Goal: Transaction & Acquisition: Book appointment/travel/reservation

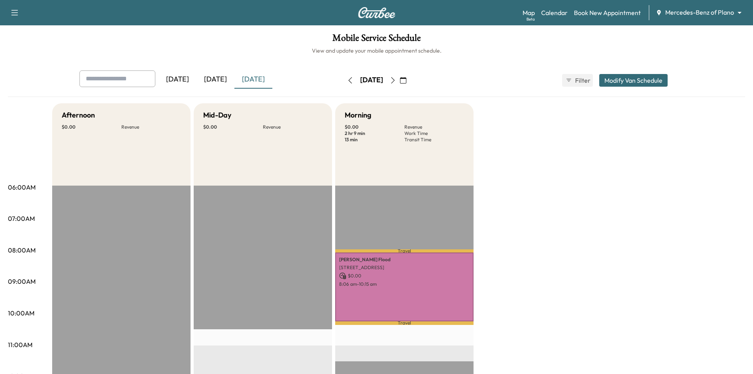
click at [396, 81] on icon "button" at bounding box center [393, 80] width 6 height 6
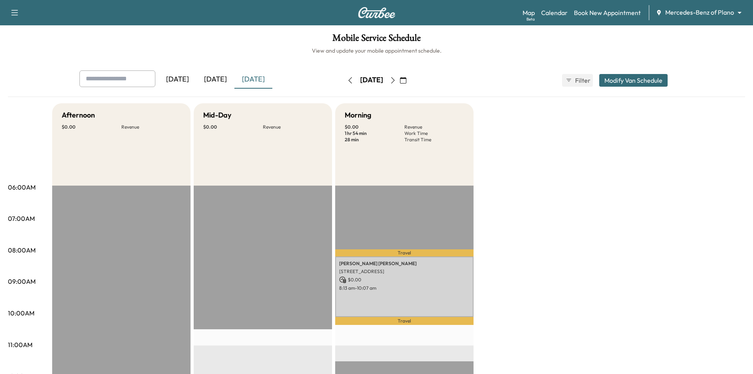
click at [396, 81] on icon "button" at bounding box center [393, 80] width 6 height 6
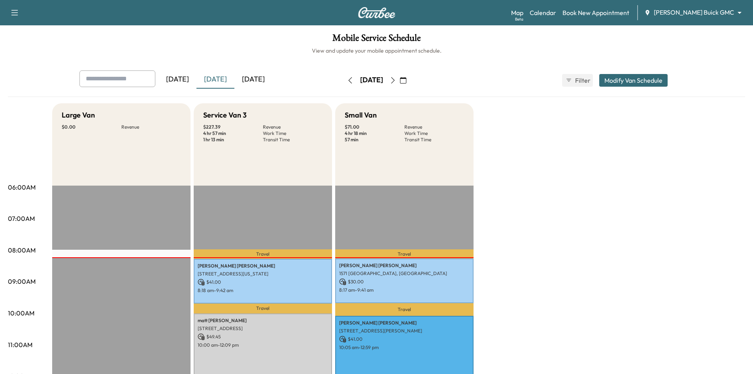
click at [396, 78] on icon "button" at bounding box center [393, 80] width 6 height 6
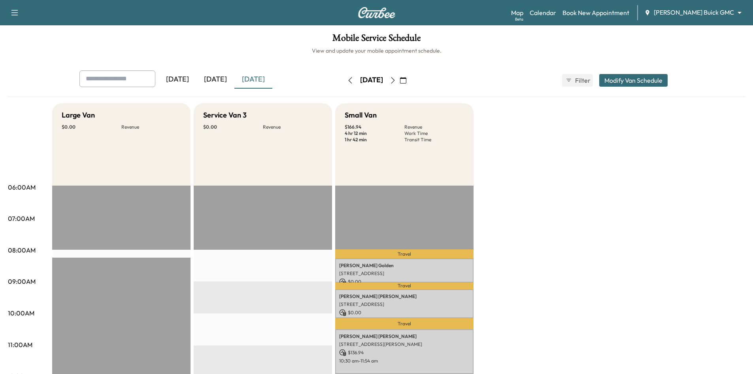
click at [396, 79] on icon "button" at bounding box center [393, 80] width 6 height 6
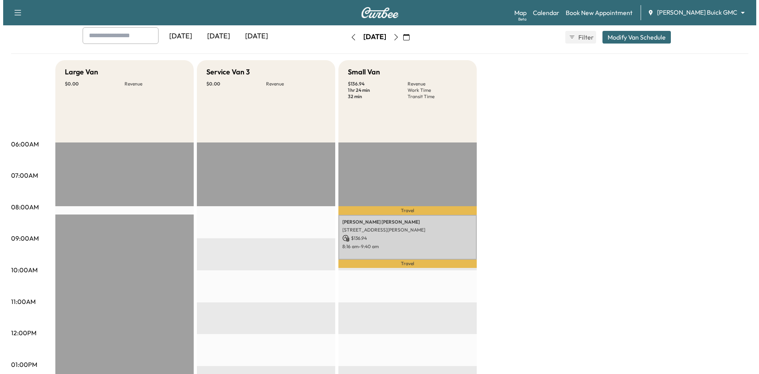
scroll to position [40, 0]
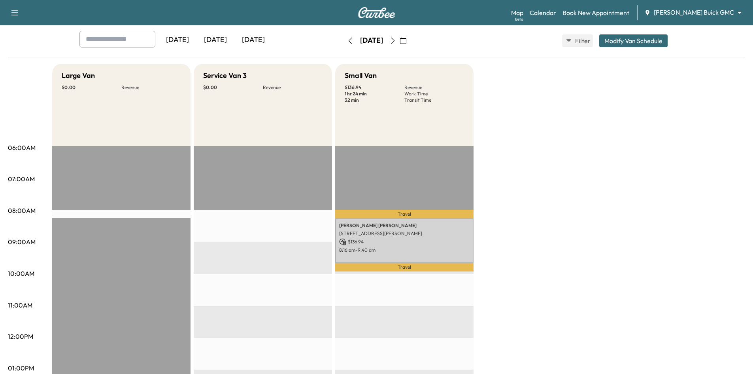
drag, startPoint x: 327, startPoint y: 41, endPoint x: 270, endPoint y: 11, distance: 64.9
click at [347, 41] on icon "button" at bounding box center [350, 41] width 6 height 6
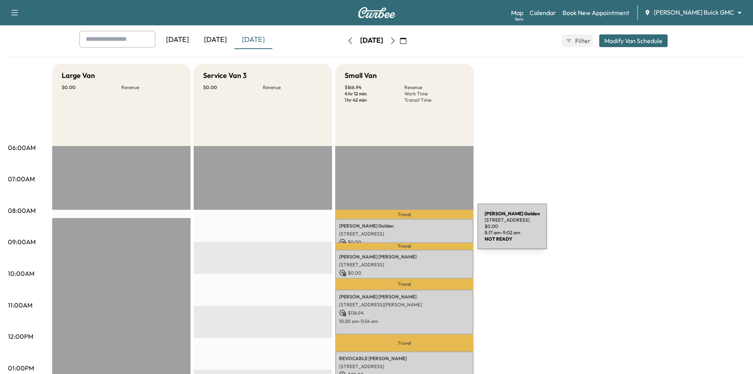
click at [419, 231] on p "6 Mimosa Pl., Richardson, TX 75080, United States of America" at bounding box center [404, 234] width 130 height 6
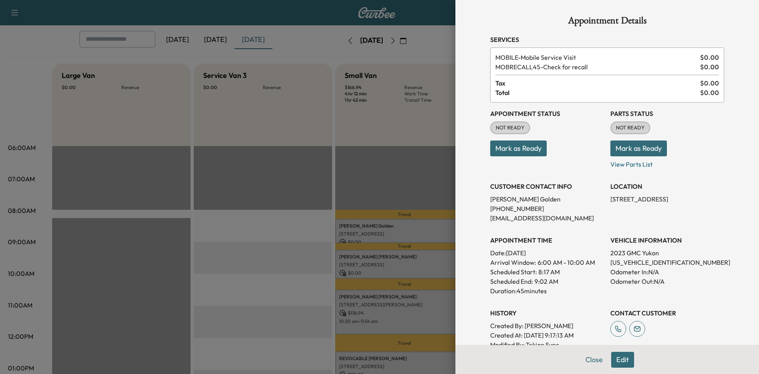
scroll to position [40, 0]
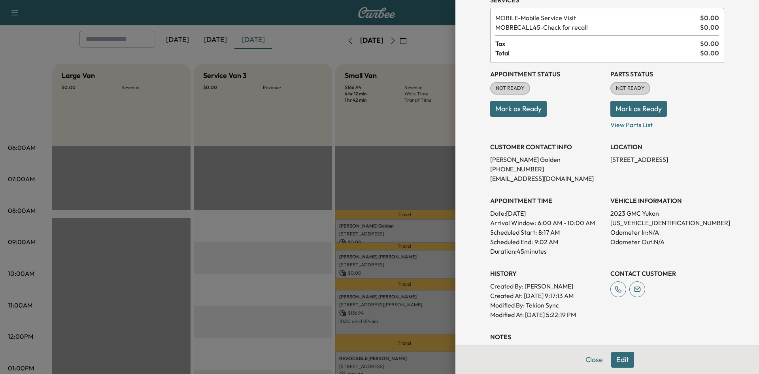
click at [445, 250] on div at bounding box center [379, 187] width 759 height 374
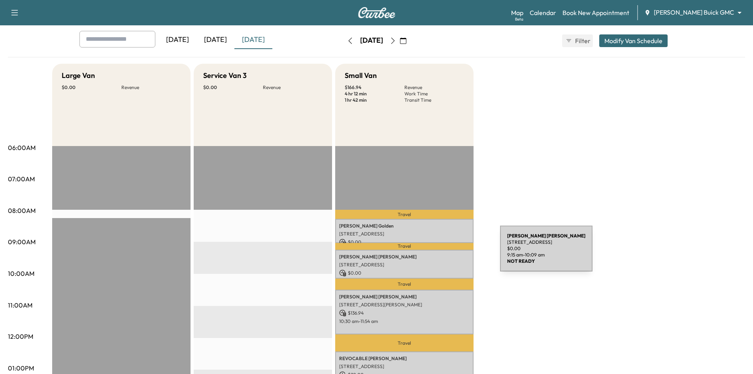
click at [441, 253] on p "Jared Hays" at bounding box center [404, 256] width 130 height 6
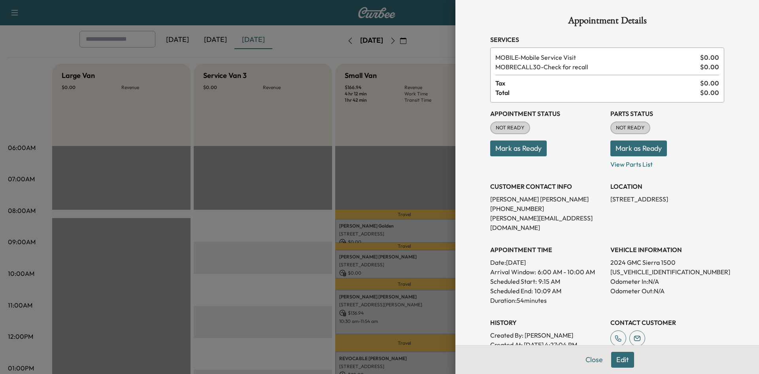
click at [430, 294] on div at bounding box center [379, 187] width 759 height 374
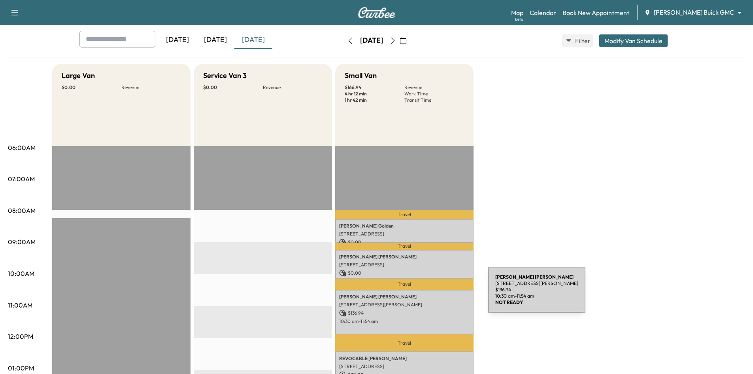
click at [429, 294] on p "Dwight Shaw" at bounding box center [404, 296] width 130 height 6
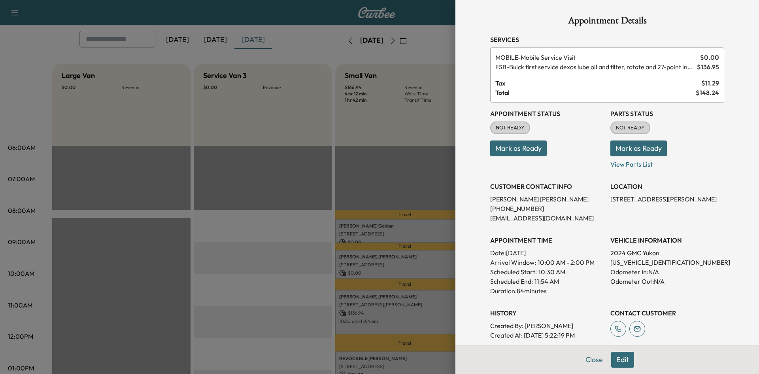
click at [351, 167] on div at bounding box center [379, 187] width 759 height 374
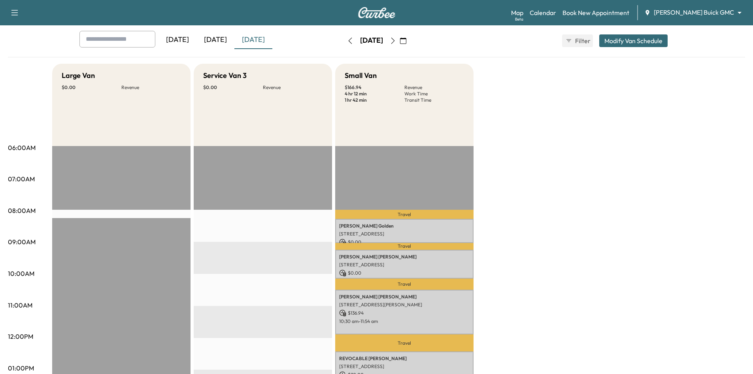
click at [213, 37] on div "[DATE]" at bounding box center [216, 40] width 38 height 18
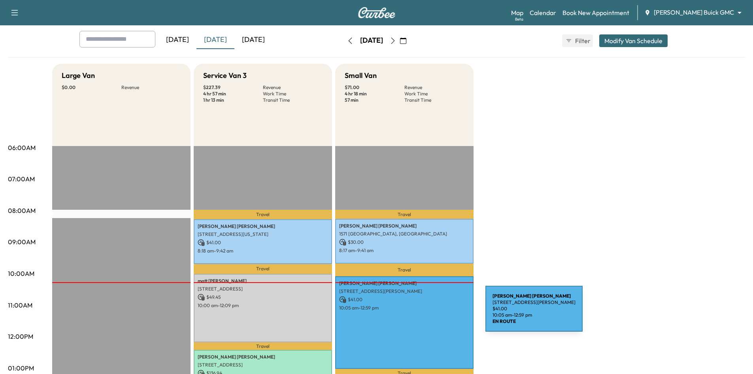
click at [426, 313] on div "isreal puentes 2016 Keller Springs Rd, Carrollton, TX 75006, USA $ 41.00 10:05 …" at bounding box center [404, 322] width 138 height 93
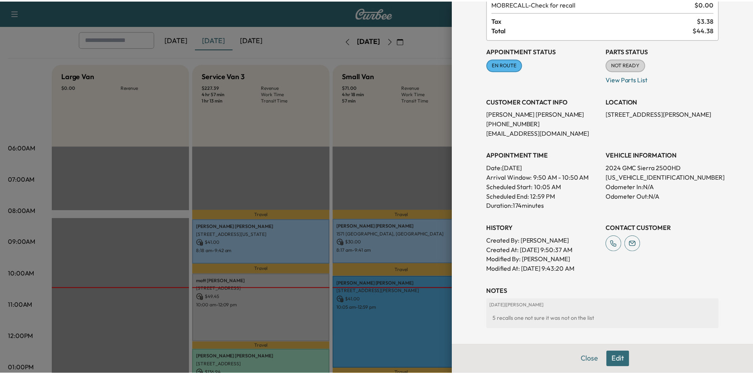
scroll to position [79, 0]
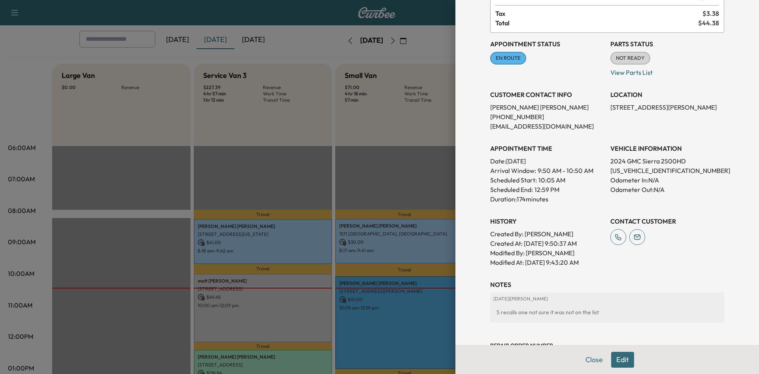
drag, startPoint x: 584, startPoint y: 361, endPoint x: 548, endPoint y: 210, distance: 155.2
click at [584, 358] on button "Close" at bounding box center [594, 360] width 28 height 16
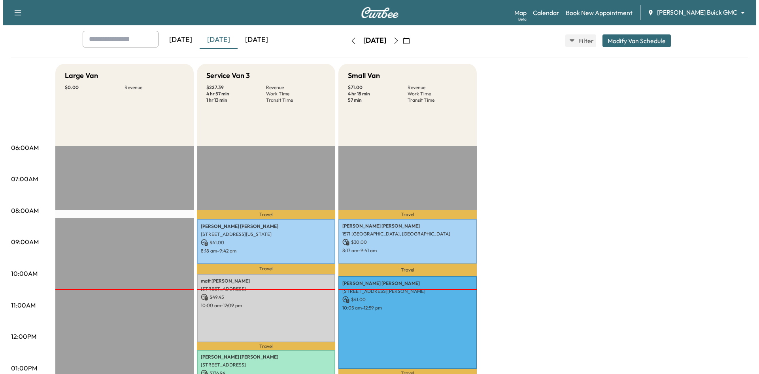
scroll to position [0, 0]
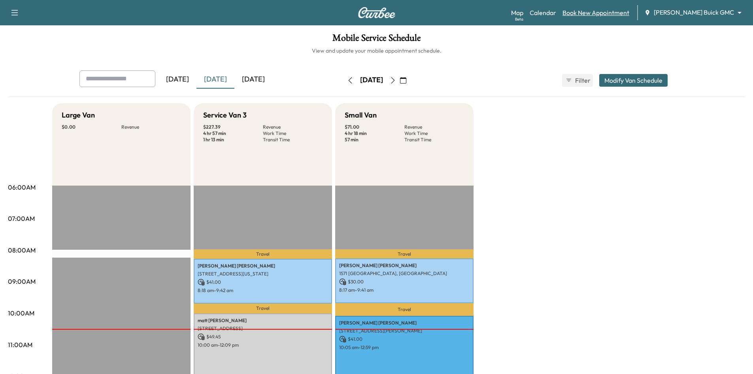
click at [630, 13] on link "Book New Appointment" at bounding box center [596, 12] width 67 height 9
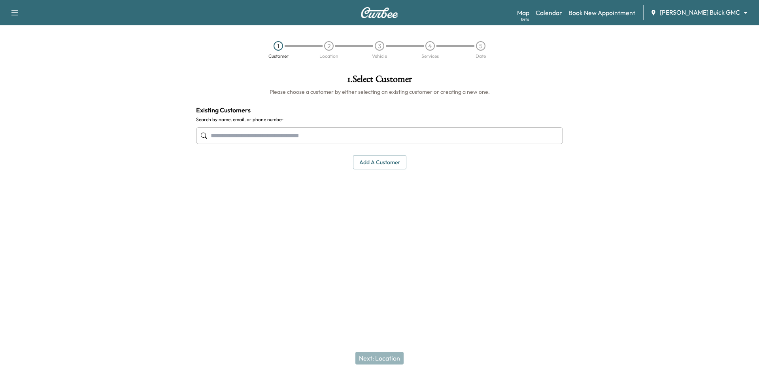
click at [313, 140] on input "text" at bounding box center [379, 135] width 367 height 17
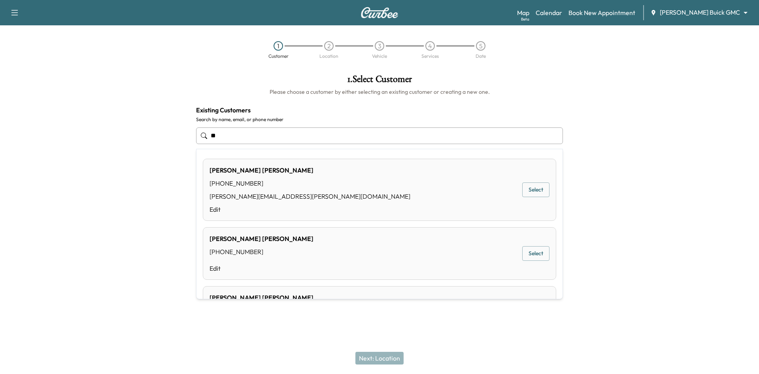
type input "*"
click at [529, 259] on button "Select" at bounding box center [535, 258] width 27 height 15
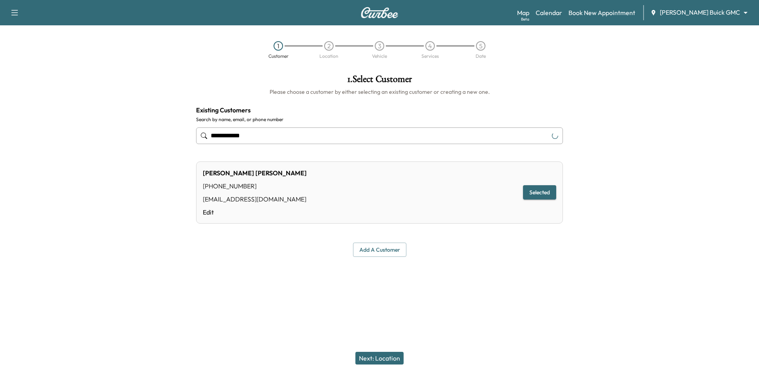
type input "**********"
click at [399, 355] on button "Next: Location" at bounding box center [379, 358] width 48 height 13
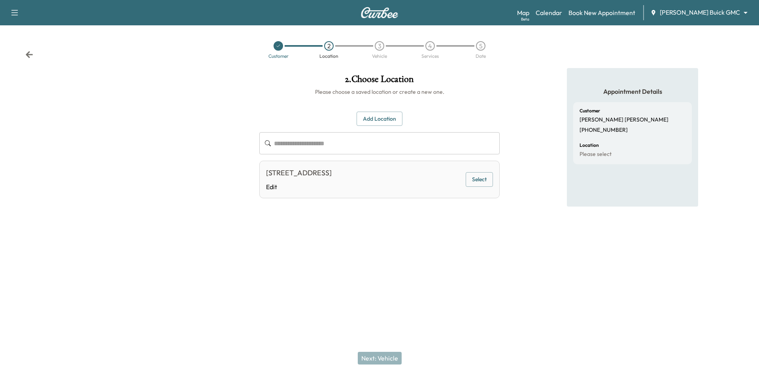
click at [483, 182] on button "Select" at bounding box center [479, 179] width 27 height 15
click at [393, 357] on button "Next: Vehicle" at bounding box center [380, 358] width 44 height 13
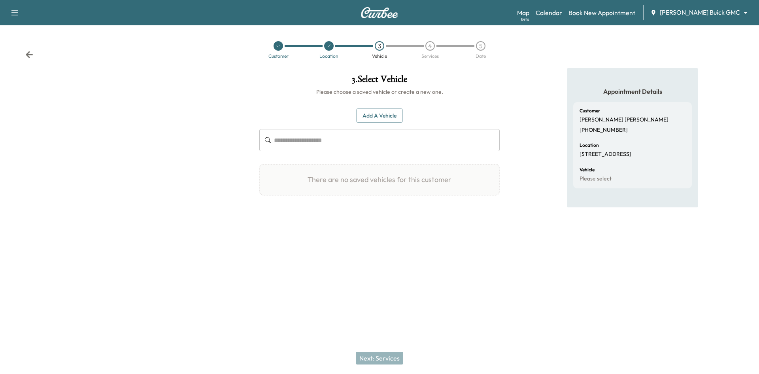
click at [383, 113] on button "Add a Vehicle" at bounding box center [379, 115] width 47 height 15
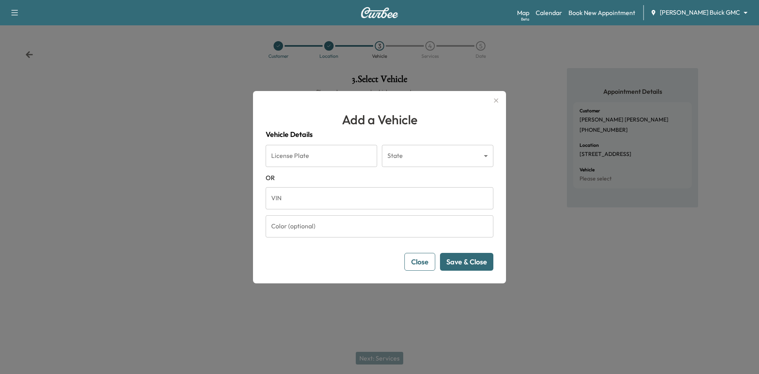
click at [368, 202] on input "VIN" at bounding box center [380, 198] width 228 height 22
paste input "**********"
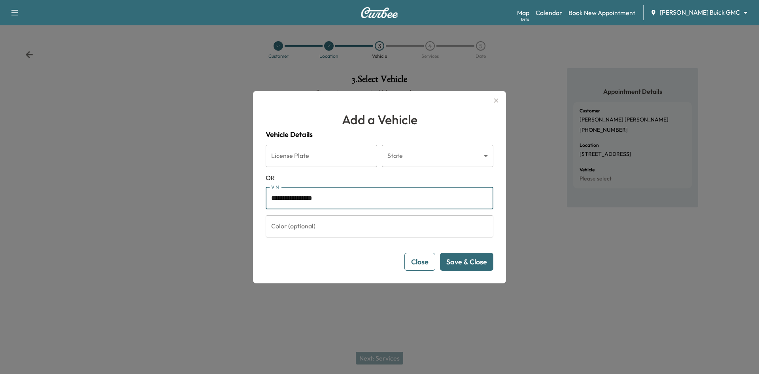
type input "**********"
click at [468, 270] on button "Save & Close" at bounding box center [466, 262] width 53 height 18
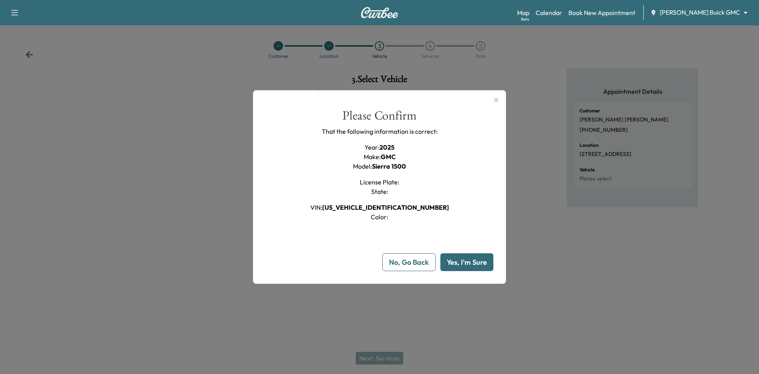
click at [479, 265] on button "Yes, I'm Sure" at bounding box center [467, 262] width 53 height 18
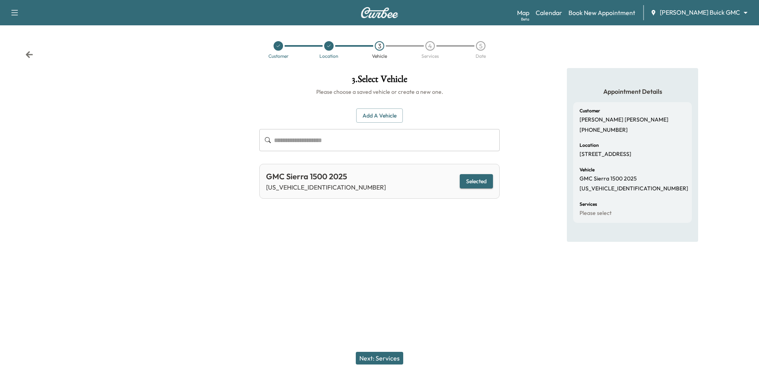
click at [399, 357] on button "Next: Services" at bounding box center [379, 358] width 47 height 13
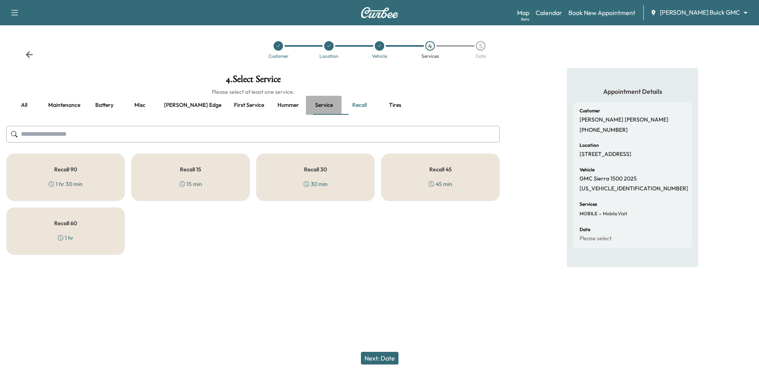
drag, startPoint x: 291, startPoint y: 104, endPoint x: 286, endPoint y: 105, distance: 5.6
click at [306, 104] on button "Service" at bounding box center [324, 105] width 36 height 19
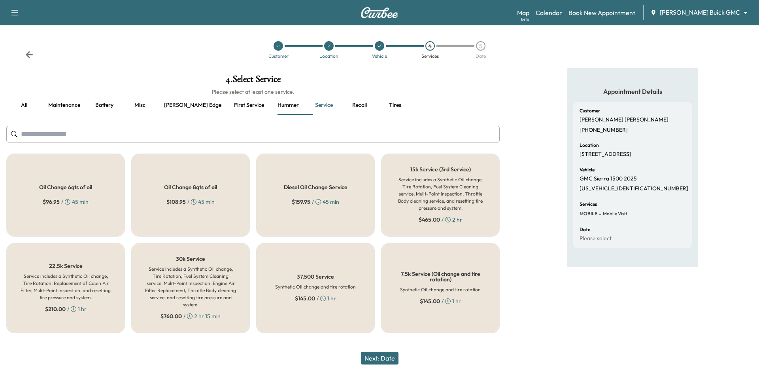
click at [141, 216] on div "Oil Change 8qts of oil $ 108.95 / 45 min" at bounding box center [190, 194] width 119 height 83
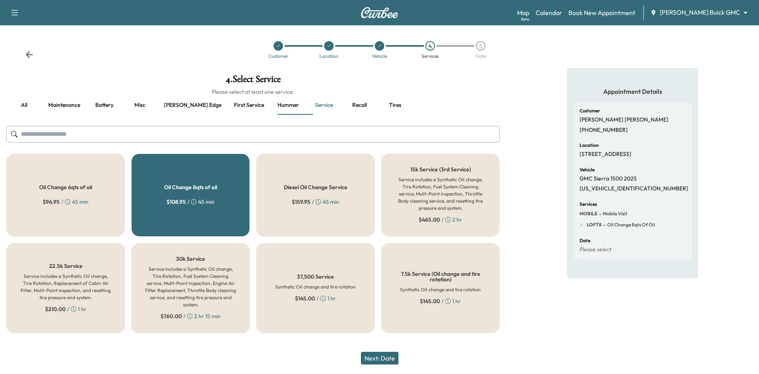
click at [137, 104] on button "Misc" at bounding box center [140, 105] width 36 height 19
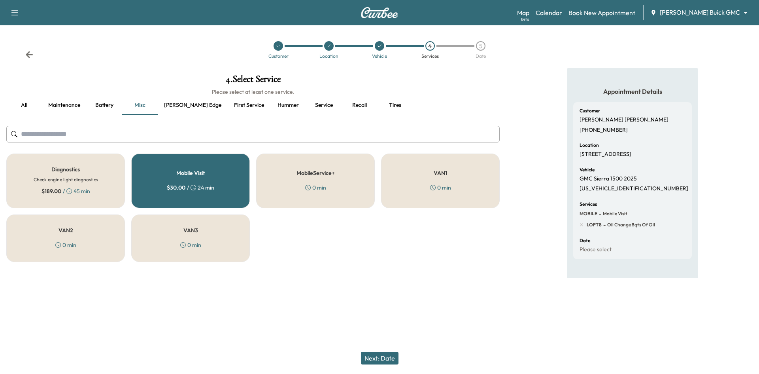
click at [382, 359] on button "Next: Date" at bounding box center [380, 358] width 38 height 13
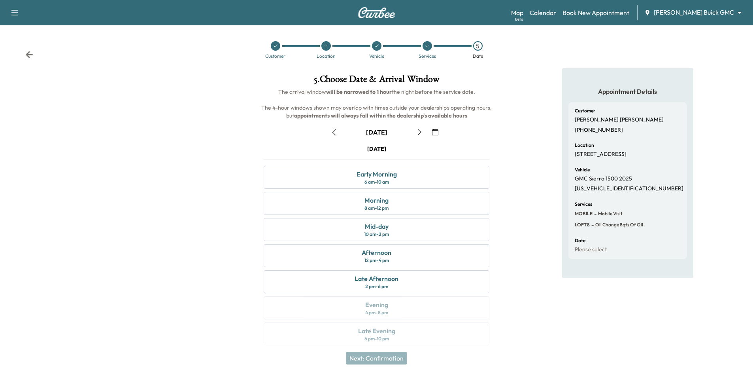
click at [418, 132] on icon "button" at bounding box center [419, 132] width 6 height 6
click at [408, 175] on div "Early Morning 6 am - 10 am" at bounding box center [377, 177] width 226 height 23
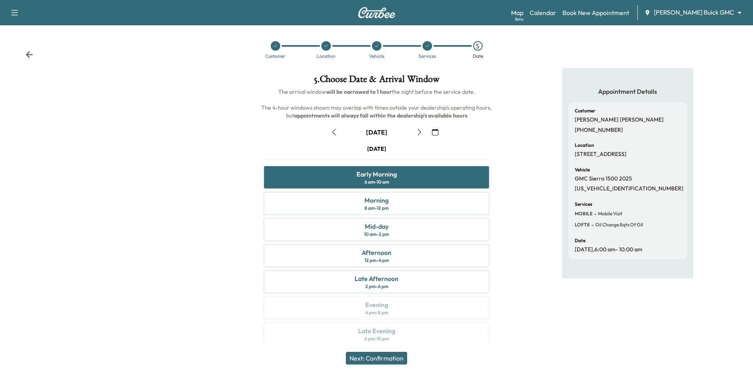
click at [378, 354] on button "Next: Confirmation" at bounding box center [376, 358] width 61 height 13
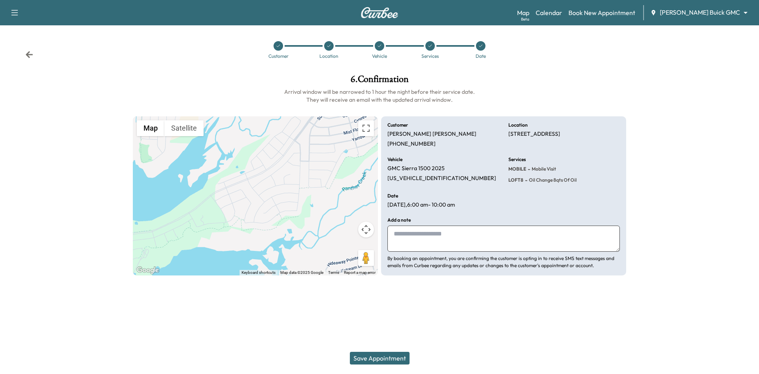
click at [381, 359] on button "Save Appointment" at bounding box center [380, 358] width 60 height 13
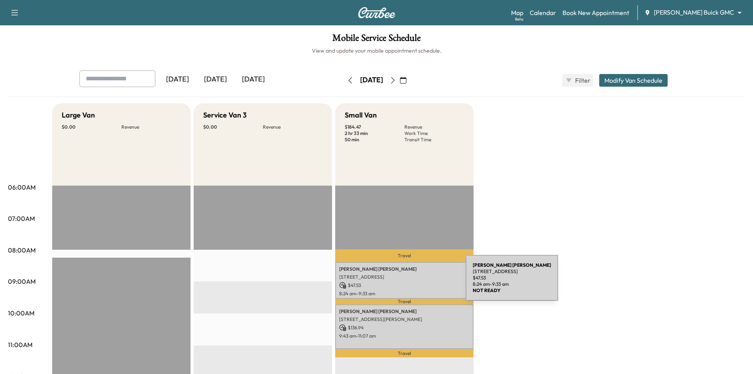
click at [407, 282] on p "$ 47.53" at bounding box center [404, 285] width 130 height 7
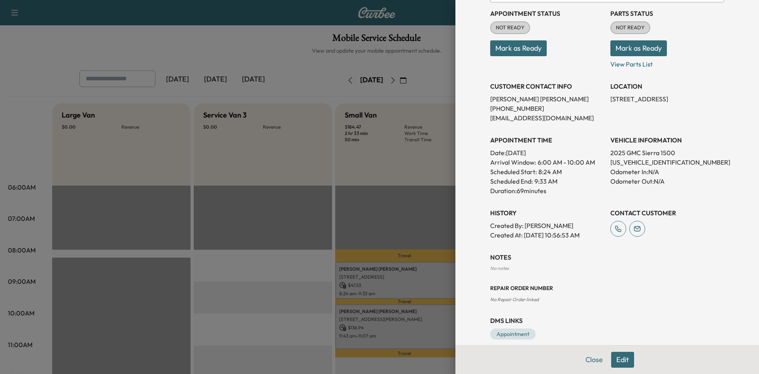
scroll to position [110, 0]
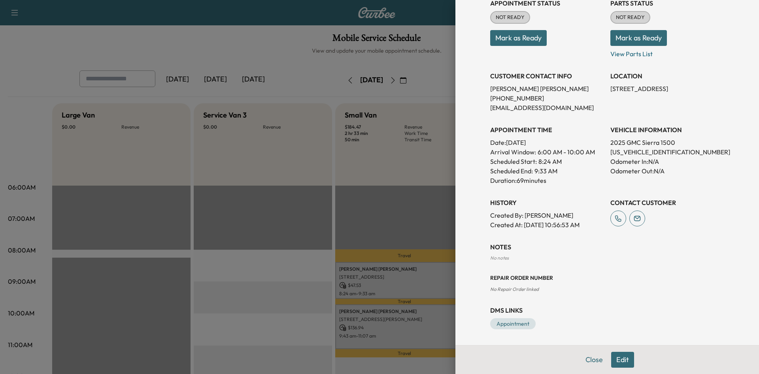
drag, startPoint x: 615, startPoint y: 359, endPoint x: 615, endPoint y: 351, distance: 8.7
click at [615, 359] on button "Edit" at bounding box center [622, 360] width 23 height 16
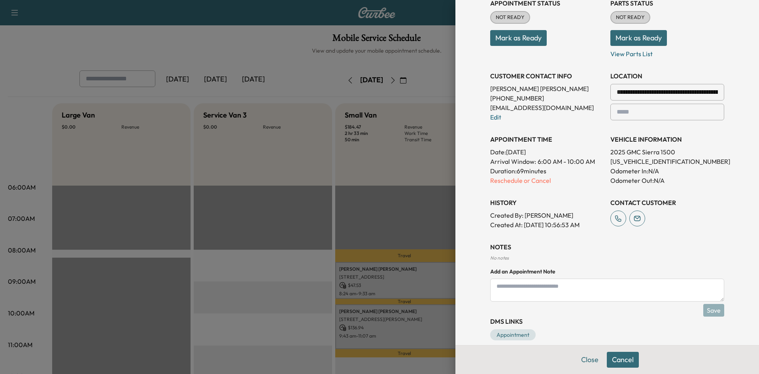
click at [550, 290] on textarea at bounding box center [607, 289] width 234 height 23
type textarea "**********"
click at [713, 309] on button "Save" at bounding box center [713, 310] width 21 height 13
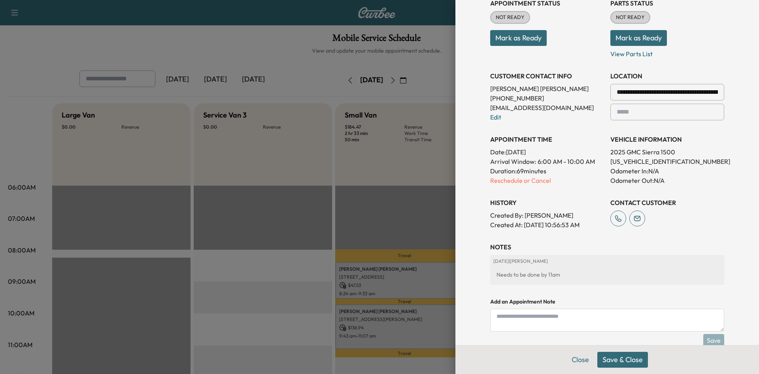
click at [629, 359] on button "Save & Close" at bounding box center [622, 360] width 51 height 16
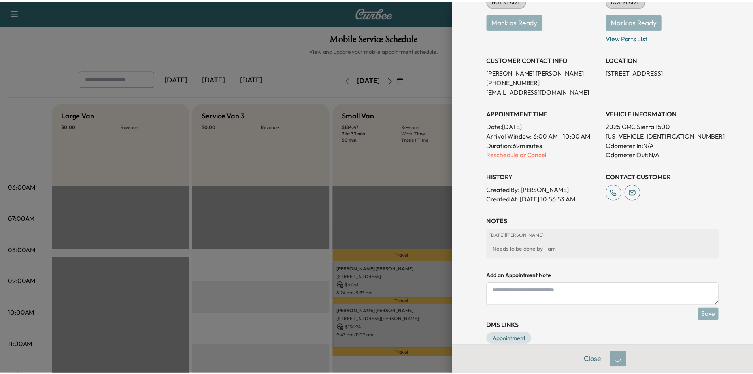
scroll to position [110, 0]
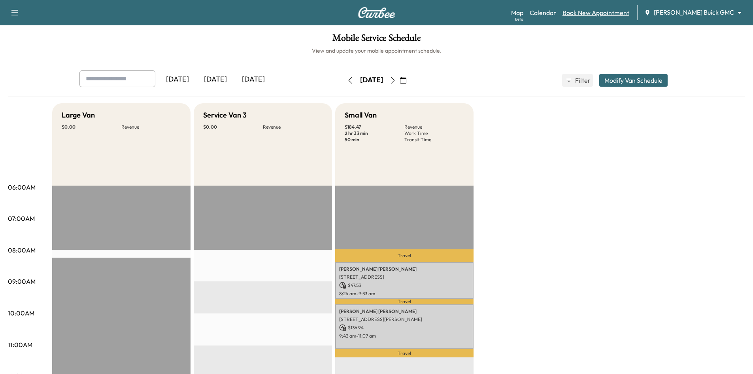
click at [630, 14] on link "Book New Appointment" at bounding box center [596, 12] width 67 height 9
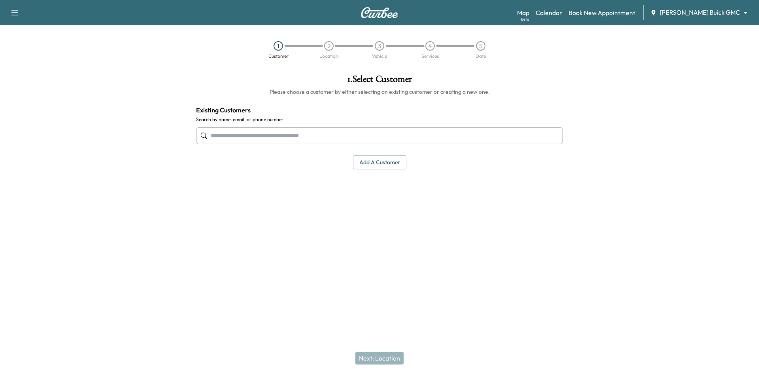
click at [388, 138] on input "text" at bounding box center [379, 135] width 367 height 17
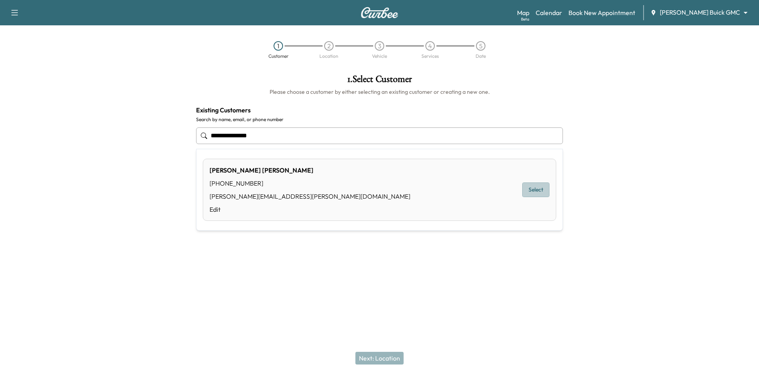
click at [539, 190] on button "Select" at bounding box center [535, 189] width 27 height 15
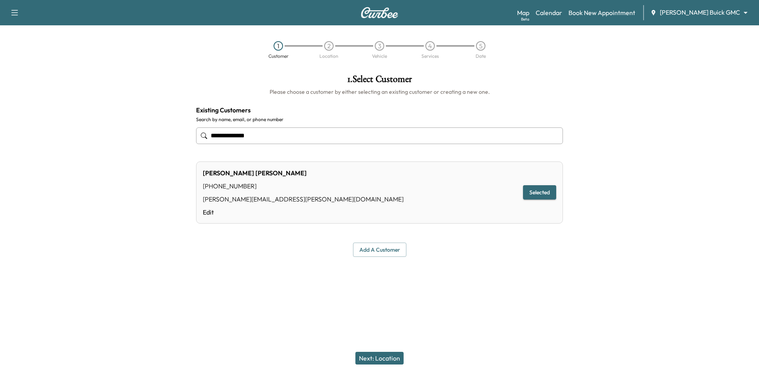
type input "**********"
click at [398, 354] on button "Next: Location" at bounding box center [379, 358] width 48 height 13
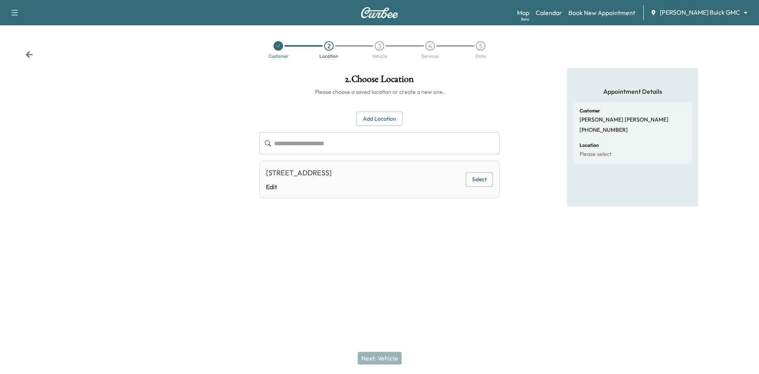
click at [481, 182] on button "Select" at bounding box center [479, 179] width 27 height 15
drag, startPoint x: 381, startPoint y: 359, endPoint x: 383, endPoint y: 353, distance: 6.6
click at [383, 357] on button "Next: Vehicle" at bounding box center [380, 358] width 44 height 13
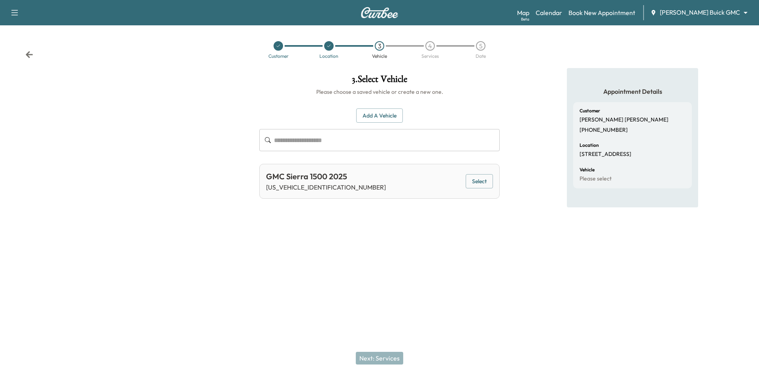
click at [473, 181] on button "Select" at bounding box center [479, 181] width 27 height 15
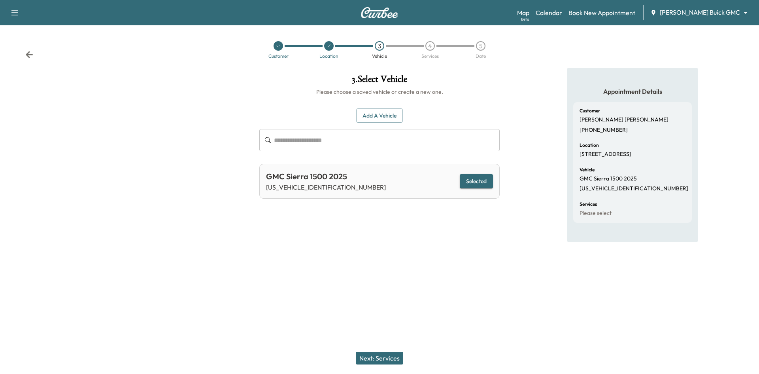
click at [388, 359] on button "Next: Services" at bounding box center [379, 358] width 47 height 13
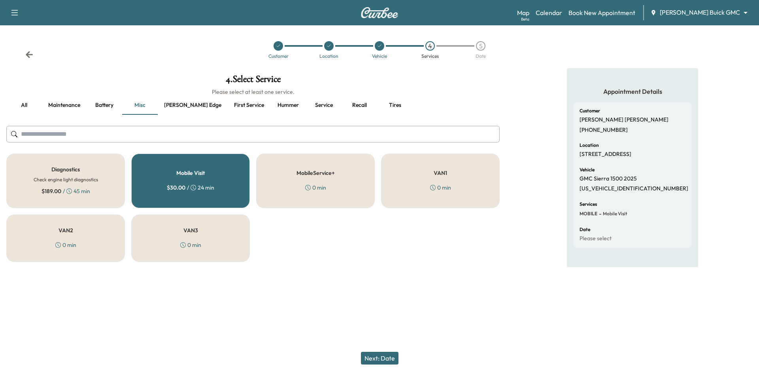
click at [306, 107] on button "Service" at bounding box center [324, 105] width 36 height 19
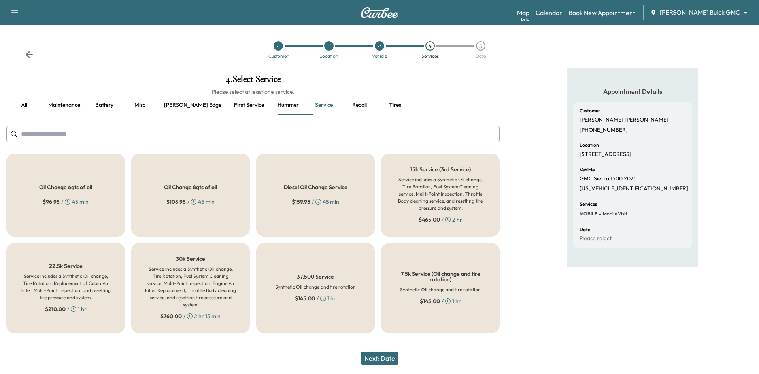
click at [234, 135] on input "text" at bounding box center [252, 134] width 493 height 17
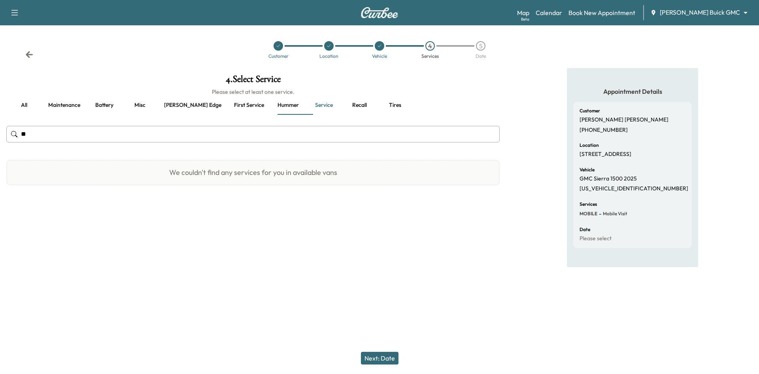
type input "*"
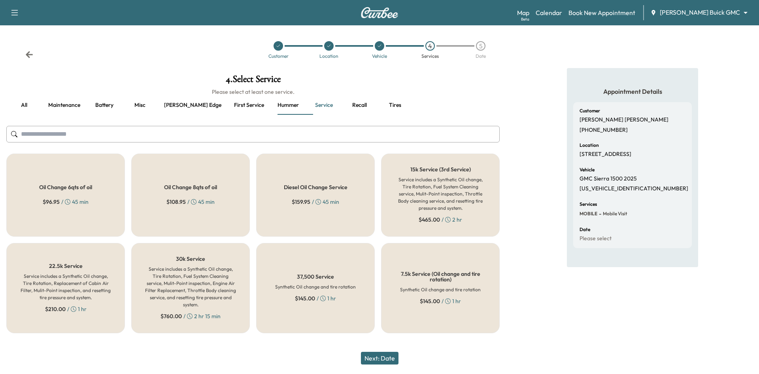
click at [228, 106] on button "First service" at bounding box center [249, 105] width 43 height 19
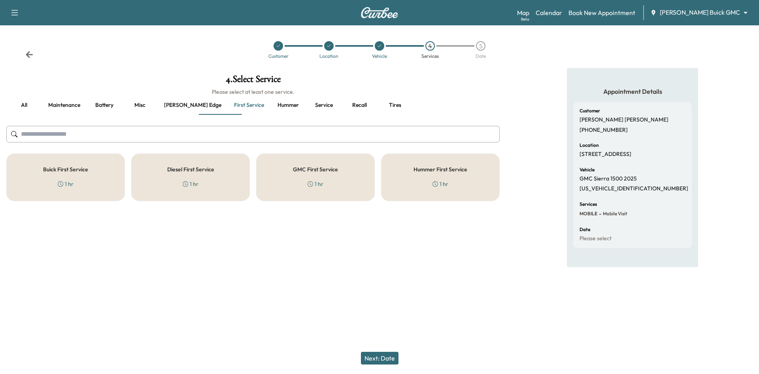
click at [323, 175] on div "GMC First Service 1 hr" at bounding box center [315, 176] width 119 height 47
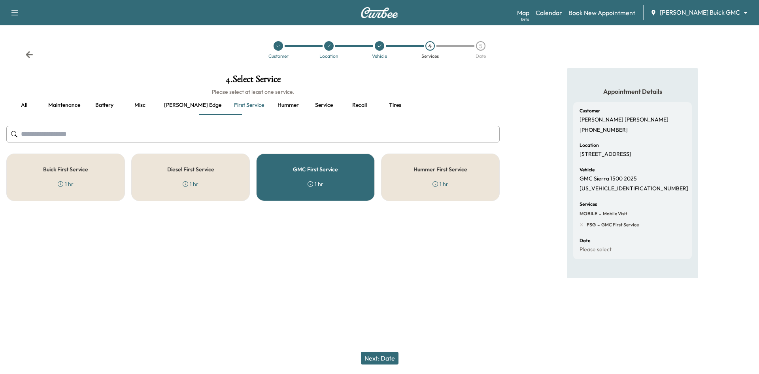
click at [386, 358] on button "Next: Date" at bounding box center [380, 358] width 38 height 13
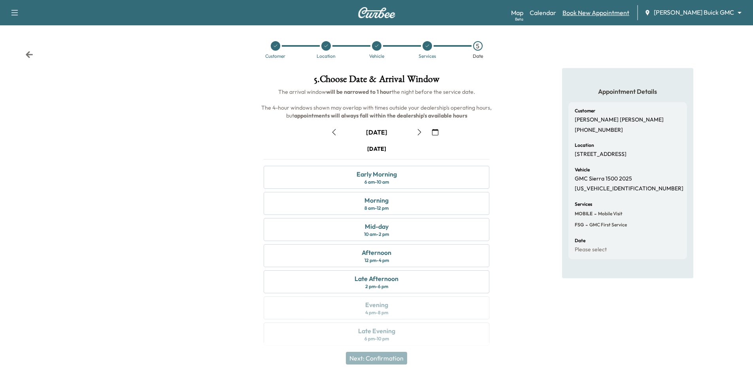
click at [615, 13] on link "Book New Appointment" at bounding box center [596, 12] width 67 height 9
click at [556, 11] on link "Calendar" at bounding box center [543, 12] width 26 height 9
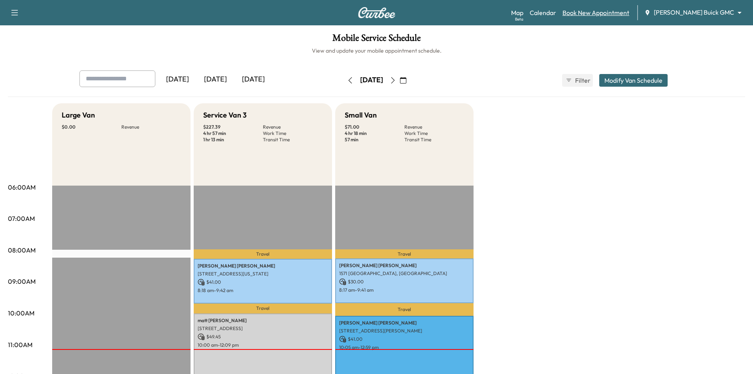
click at [605, 13] on link "Book New Appointment" at bounding box center [596, 12] width 67 height 9
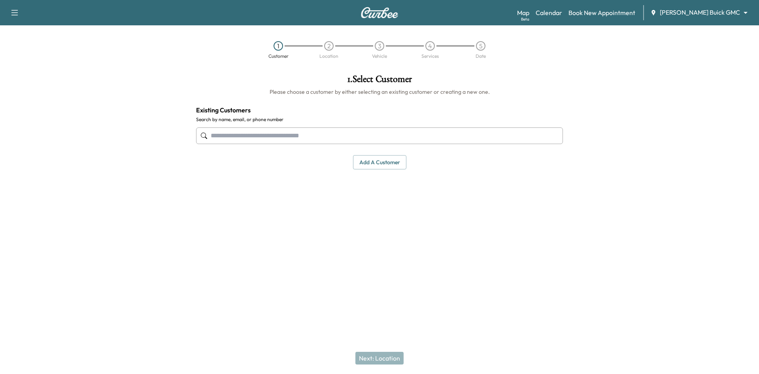
click at [390, 136] on input "text" at bounding box center [379, 135] width 367 height 17
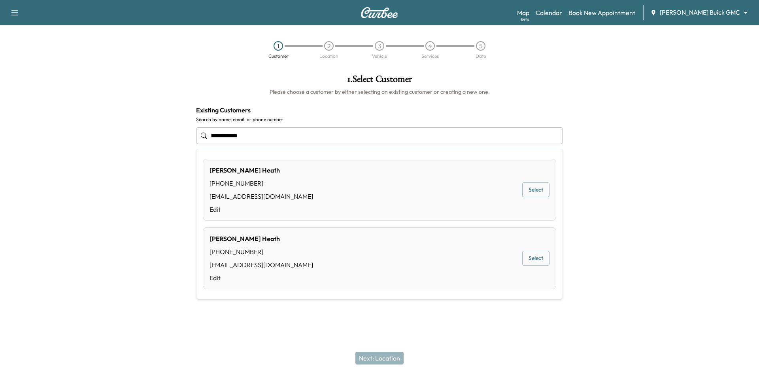
click at [543, 189] on button "Select" at bounding box center [535, 189] width 27 height 15
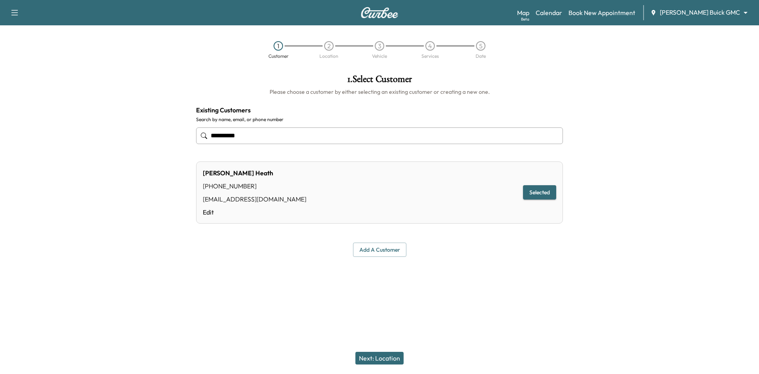
type input "**********"
click at [385, 355] on button "Next: Location" at bounding box center [379, 358] width 48 height 13
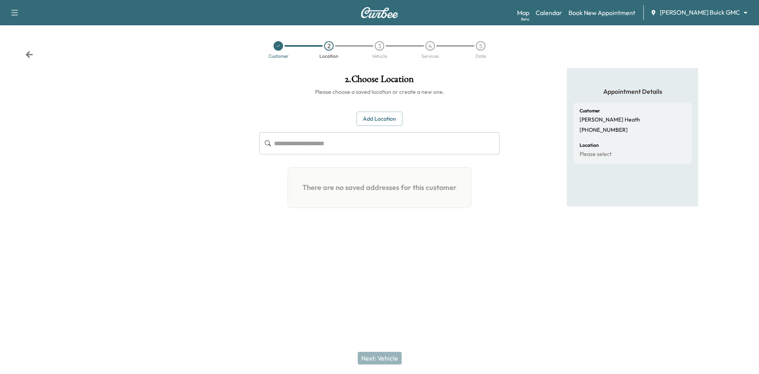
click at [381, 47] on div "3" at bounding box center [379, 45] width 9 height 9
click at [382, 119] on button "Add Location" at bounding box center [380, 119] width 46 height 15
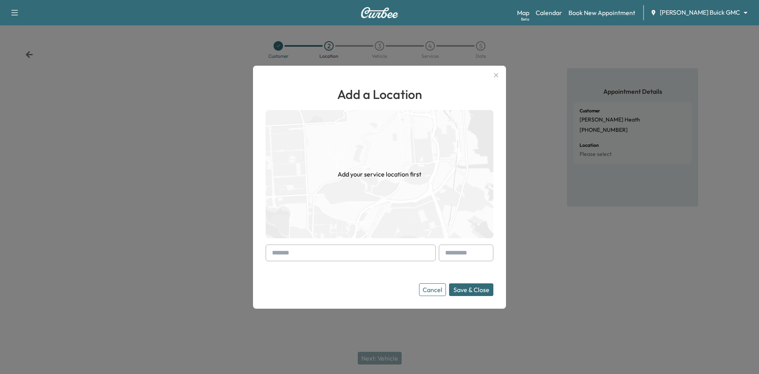
click at [345, 251] on input "text" at bounding box center [351, 252] width 170 height 17
drag, startPoint x: 437, startPoint y: 292, endPoint x: 472, endPoint y: 254, distance: 52.3
click at [437, 291] on button "Cancel" at bounding box center [432, 289] width 27 height 13
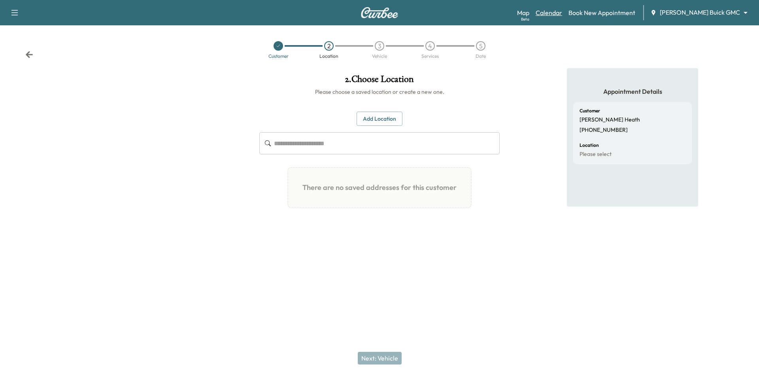
click at [562, 14] on link "Calendar" at bounding box center [549, 12] width 26 height 9
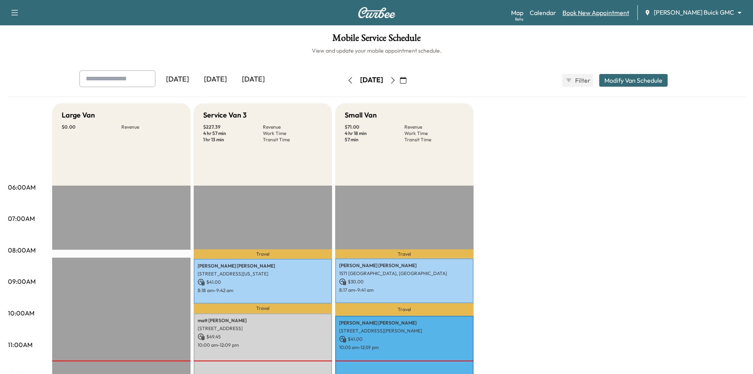
click at [620, 13] on link "Book New Appointment" at bounding box center [596, 12] width 67 height 9
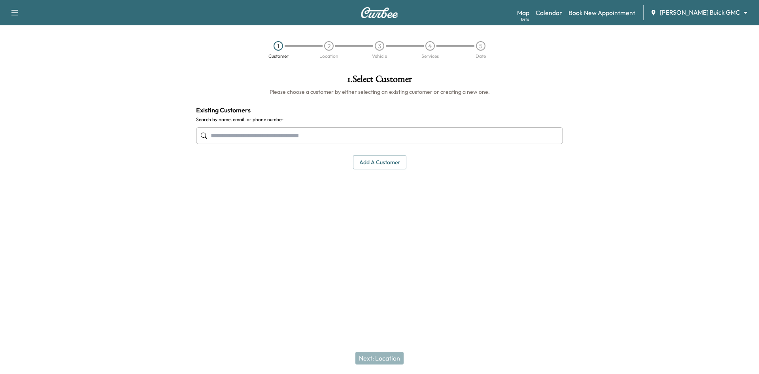
click at [507, 133] on input "text" at bounding box center [379, 135] width 367 height 17
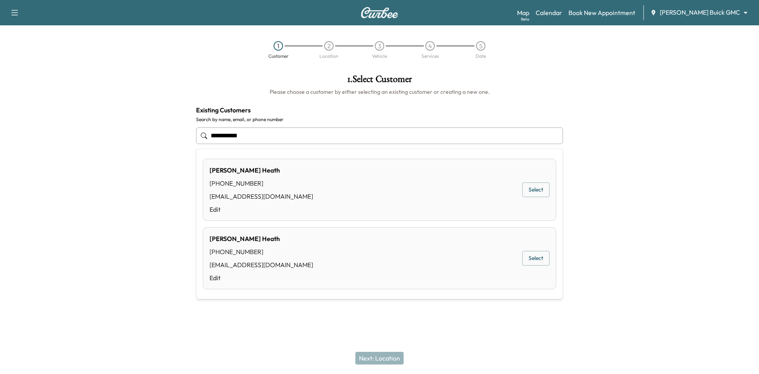
click at [529, 192] on button "Select" at bounding box center [535, 189] width 27 height 15
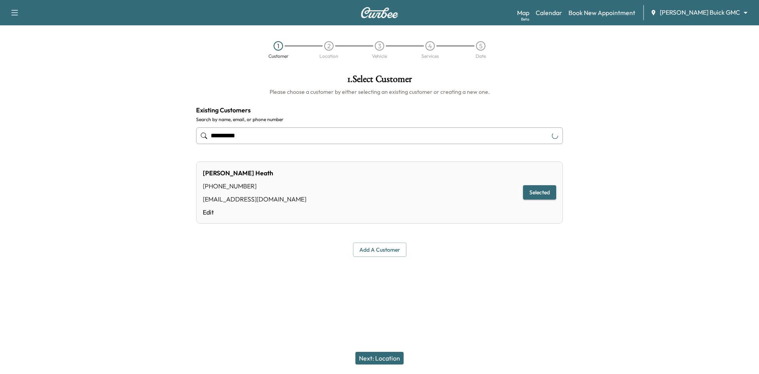
type input "**********"
click at [391, 363] on div "Next: Location" at bounding box center [379, 358] width 759 height 32
click at [392, 361] on button "Next: Location" at bounding box center [379, 358] width 48 height 13
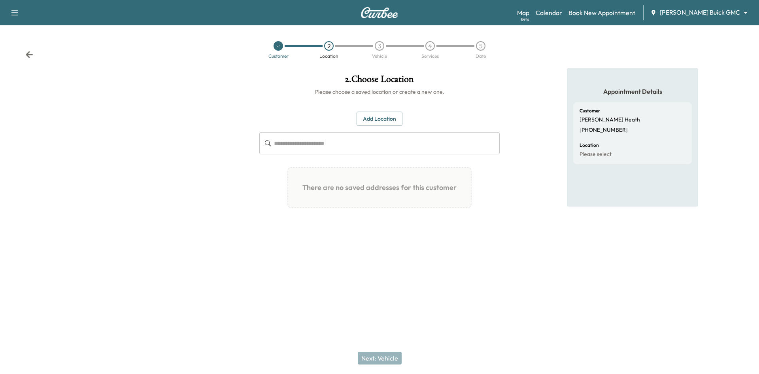
click at [392, 115] on button "Add Location" at bounding box center [380, 119] width 46 height 15
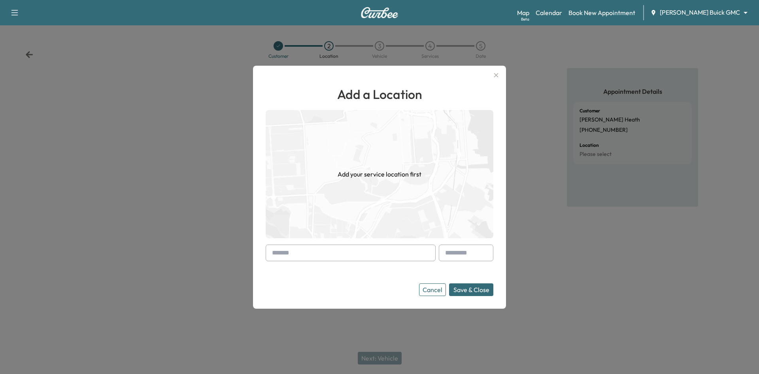
click at [406, 254] on input "text" at bounding box center [351, 252] width 170 height 17
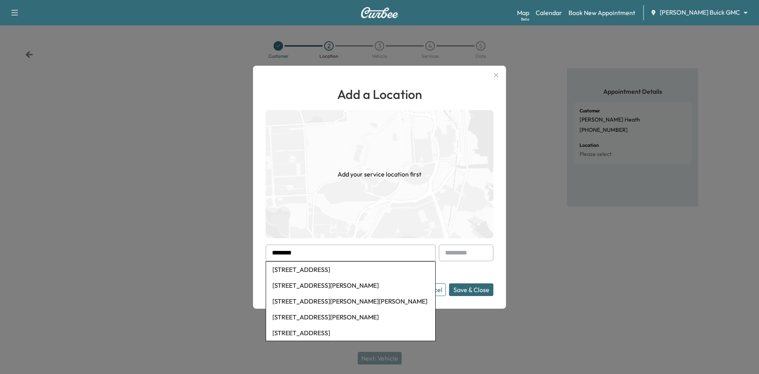
click at [354, 267] on li "4520 Donnoli Drive, Flower Mound, TX, USA" at bounding box center [350, 269] width 169 height 16
type input "**********"
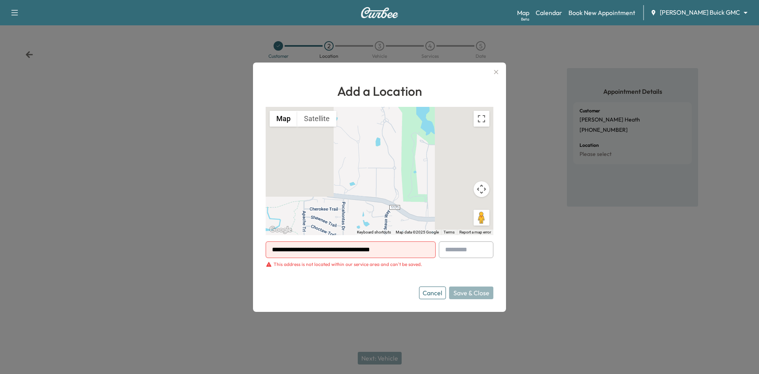
click at [432, 295] on button "Cancel" at bounding box center [432, 292] width 27 height 13
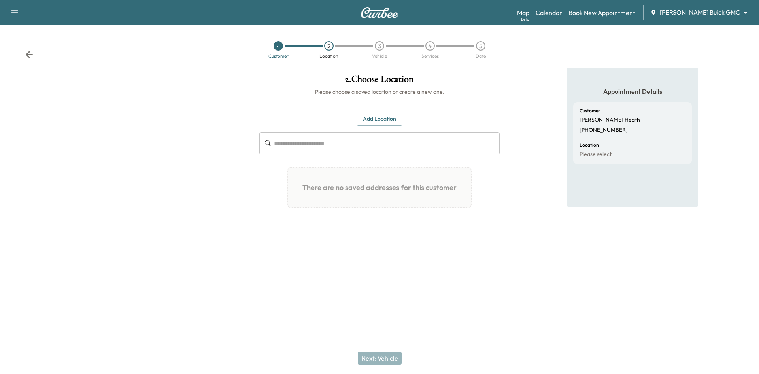
click at [396, 116] on button "Add Location" at bounding box center [380, 119] width 46 height 15
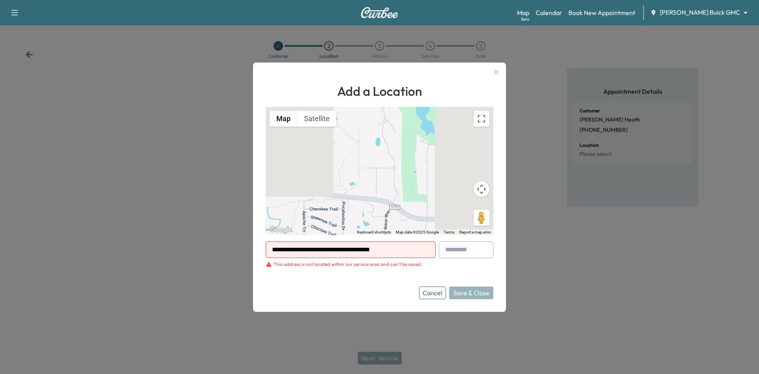
click at [496, 70] on icon "button" at bounding box center [496, 71] width 9 height 9
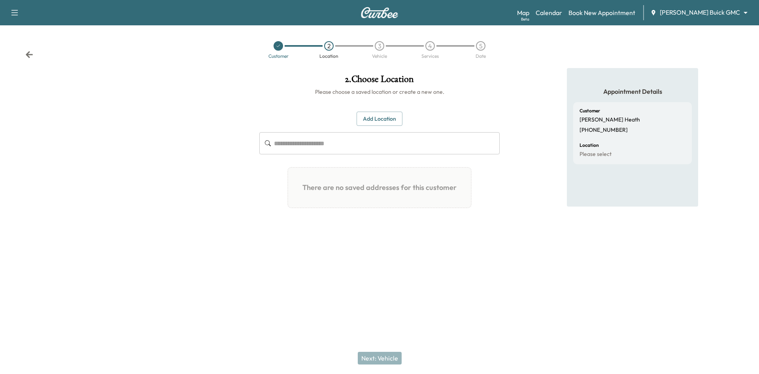
drag, startPoint x: 378, startPoint y: 117, endPoint x: 374, endPoint y: 113, distance: 5.3
click at [378, 118] on button "Add Location" at bounding box center [380, 119] width 46 height 15
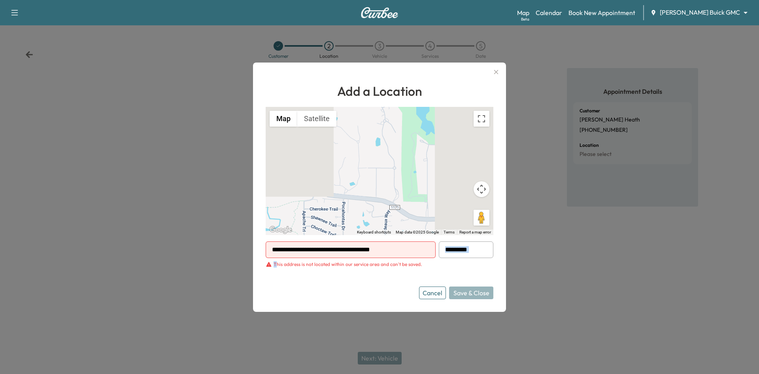
drag, startPoint x: 430, startPoint y: 251, endPoint x: 279, endPoint y: 254, distance: 151.1
click at [279, 263] on form "**********" at bounding box center [380, 270] width 228 height 58
drag, startPoint x: 399, startPoint y: 252, endPoint x: 275, endPoint y: 250, distance: 124.6
click at [263, 249] on div "**********" at bounding box center [379, 186] width 253 height 249
click at [431, 292] on button "Cancel" at bounding box center [432, 292] width 27 height 13
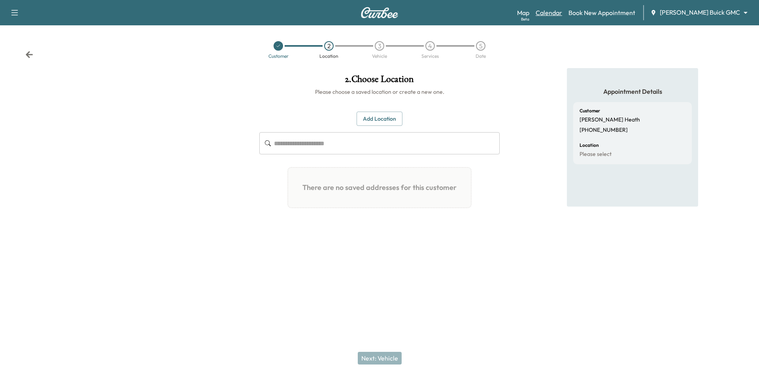
click at [562, 15] on link "Calendar" at bounding box center [549, 12] width 26 height 9
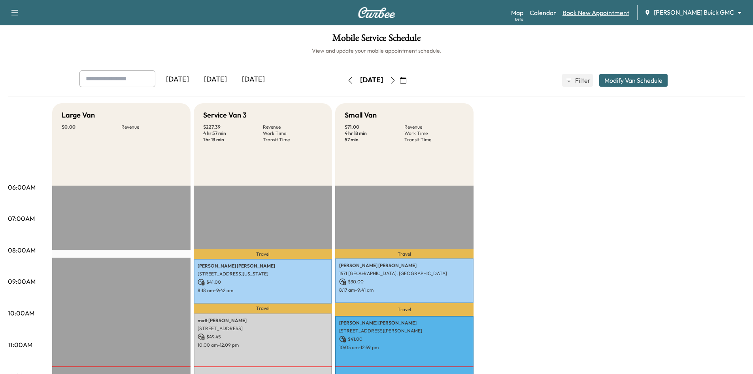
click at [630, 15] on link "Book New Appointment" at bounding box center [596, 12] width 67 height 9
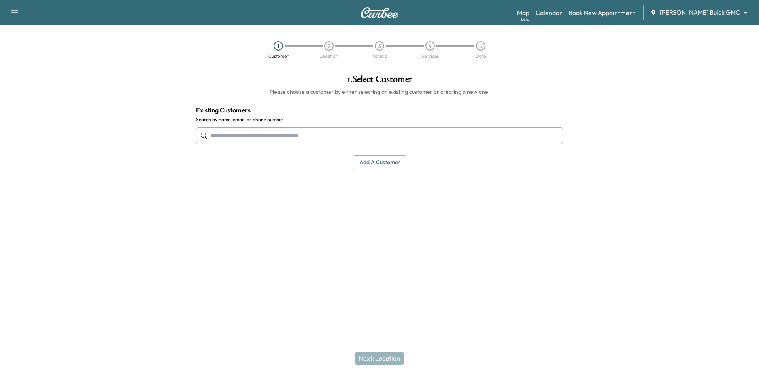
click at [410, 136] on input "text" at bounding box center [379, 135] width 367 height 17
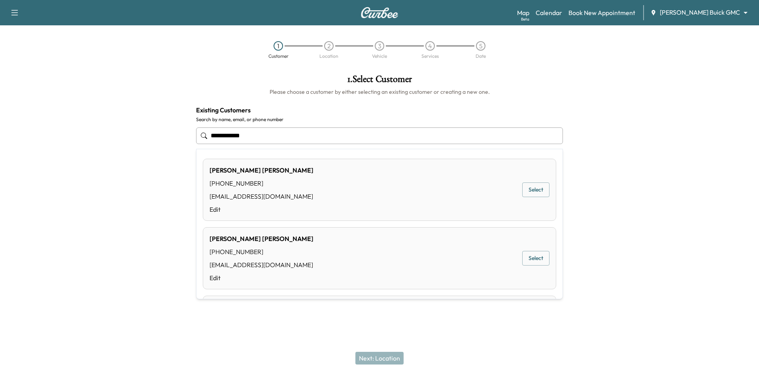
click at [529, 258] on button "Select" at bounding box center [535, 258] width 27 height 15
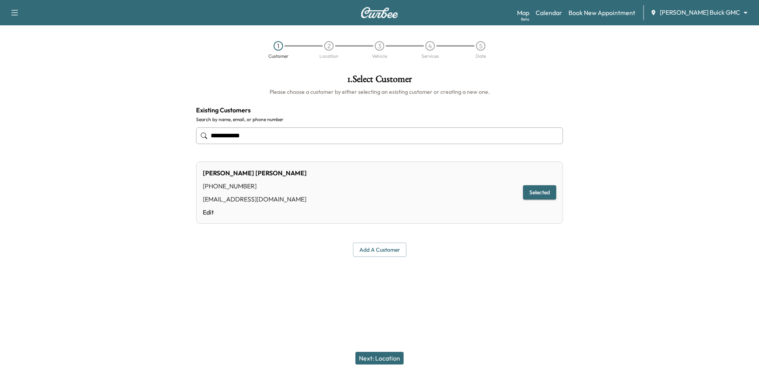
type input "**********"
drag, startPoint x: 383, startPoint y: 359, endPoint x: 389, endPoint y: 346, distance: 14.3
click at [384, 358] on button "Next: Location" at bounding box center [379, 358] width 48 height 13
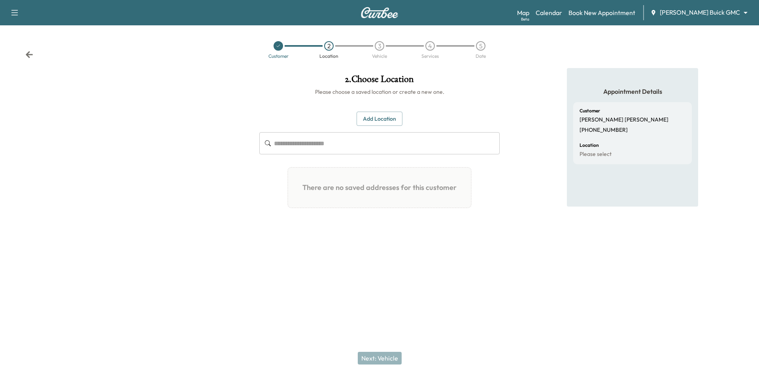
click at [378, 121] on button "Add Location" at bounding box center [380, 119] width 46 height 15
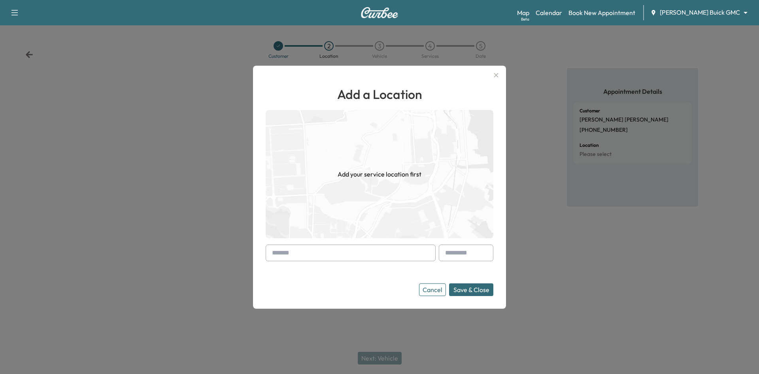
click at [347, 251] on input "text" at bounding box center [351, 252] width 170 height 17
paste input "**********"
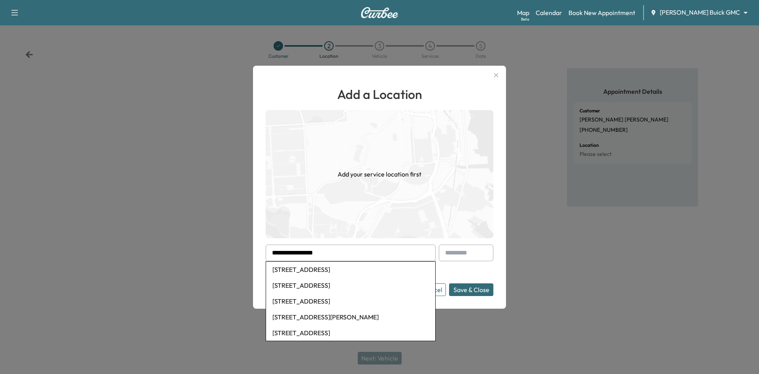
click at [341, 272] on li "11178 Outpost Trail, Frisco, TX, USA" at bounding box center [350, 269] width 169 height 16
type input "**********"
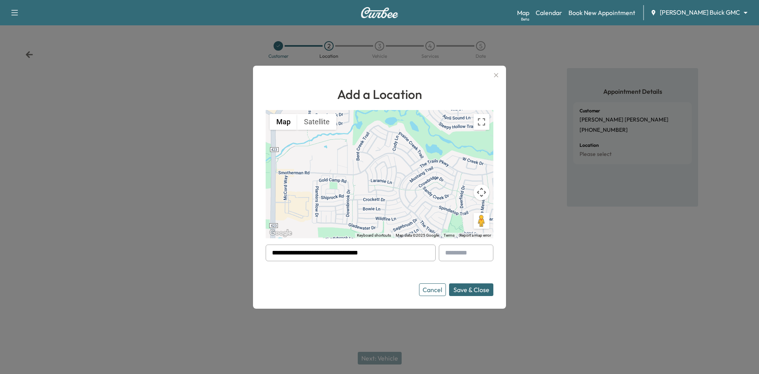
click at [469, 289] on button "Save & Close" at bounding box center [471, 289] width 44 height 13
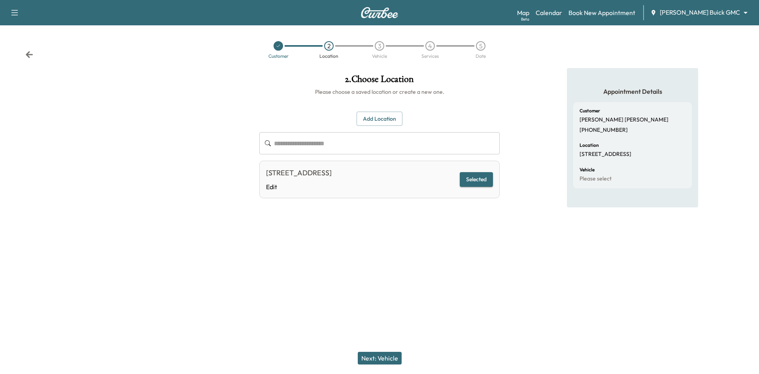
drag, startPoint x: 381, startPoint y: 359, endPoint x: 396, endPoint y: 309, distance: 52.4
click at [381, 357] on button "Next: Vehicle" at bounding box center [380, 358] width 44 height 13
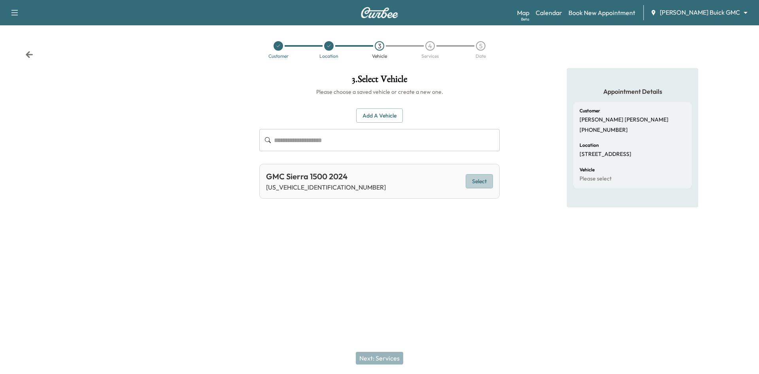
click at [473, 180] on button "Select" at bounding box center [479, 181] width 27 height 15
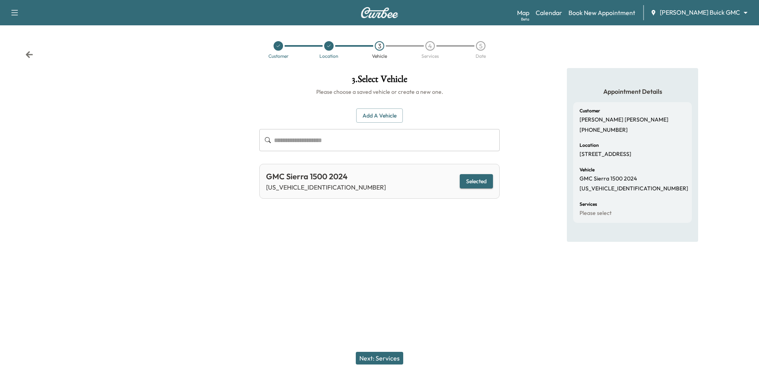
drag, startPoint x: 378, startPoint y: 358, endPoint x: 380, endPoint y: 350, distance: 8.2
click at [380, 358] on button "Next: Services" at bounding box center [379, 358] width 47 height 13
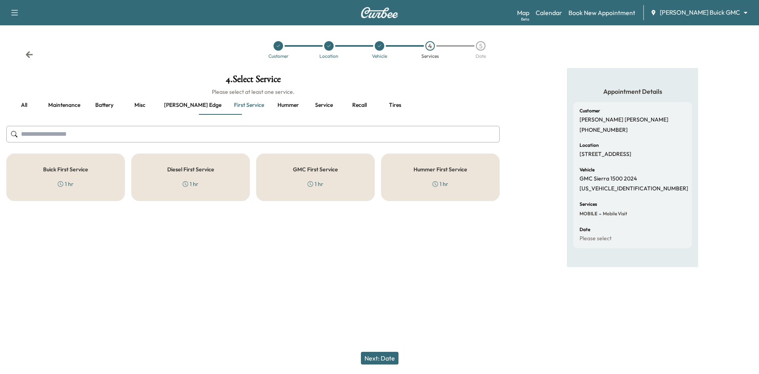
click at [329, 173] on div "GMC First Service 1 hr" at bounding box center [315, 176] width 119 height 47
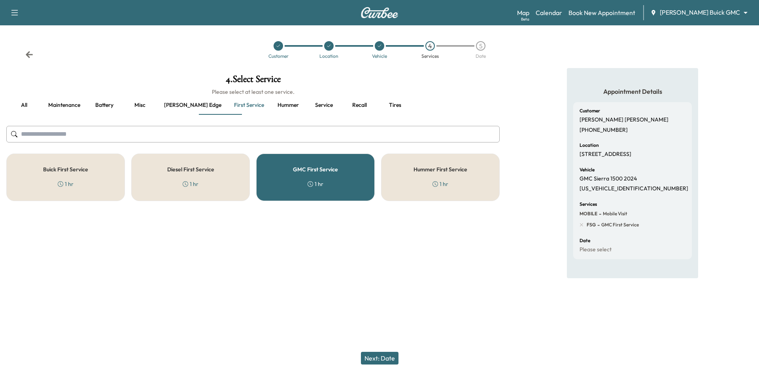
click at [283, 187] on div "GMC First Service 1 hr" at bounding box center [315, 176] width 119 height 47
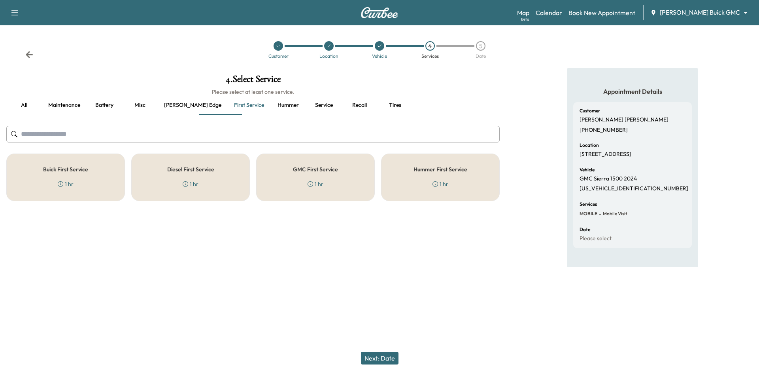
click at [306, 104] on button "Service" at bounding box center [324, 105] width 36 height 19
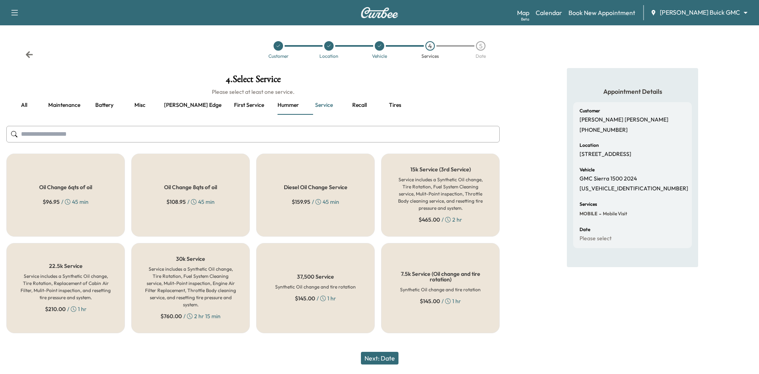
click at [78, 107] on button "Maintenance" at bounding box center [64, 105] width 45 height 19
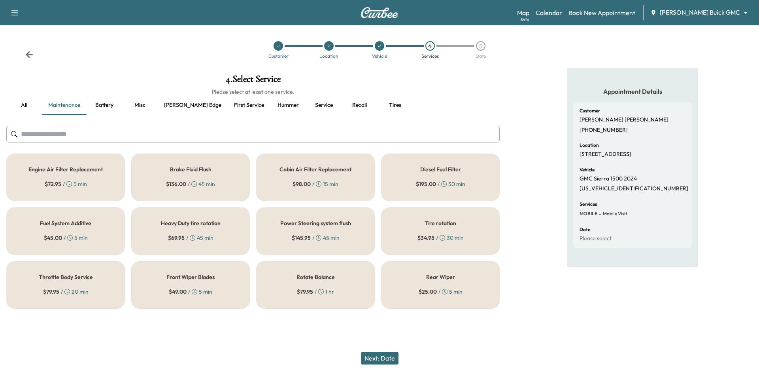
click at [171, 104] on button "Ewing edge" at bounding box center [193, 105] width 70 height 19
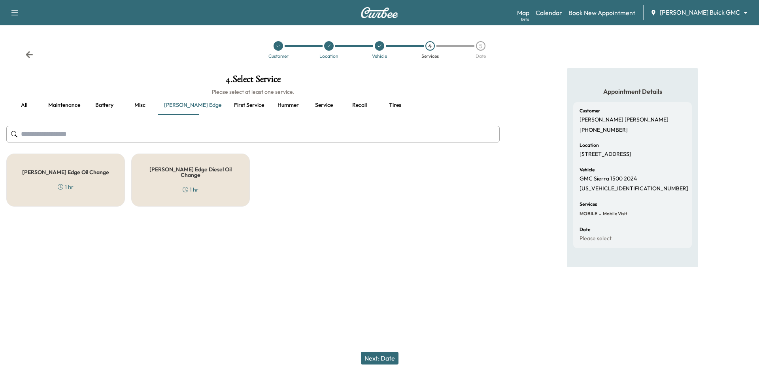
click at [108, 176] on div "Ewing Edge Oil Change 1 hr" at bounding box center [65, 179] width 119 height 53
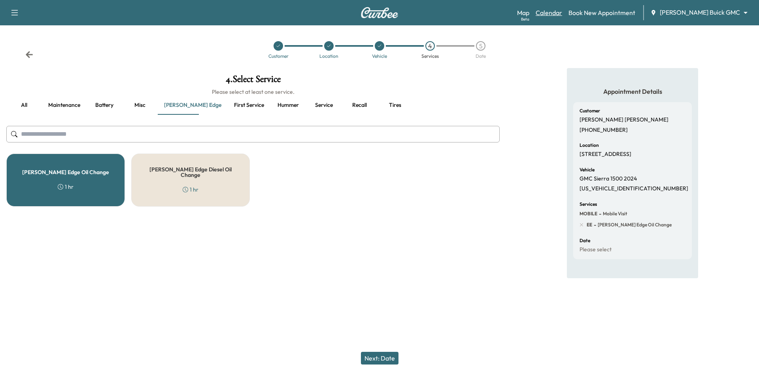
click at [562, 13] on link "Calendar" at bounding box center [549, 12] width 26 height 9
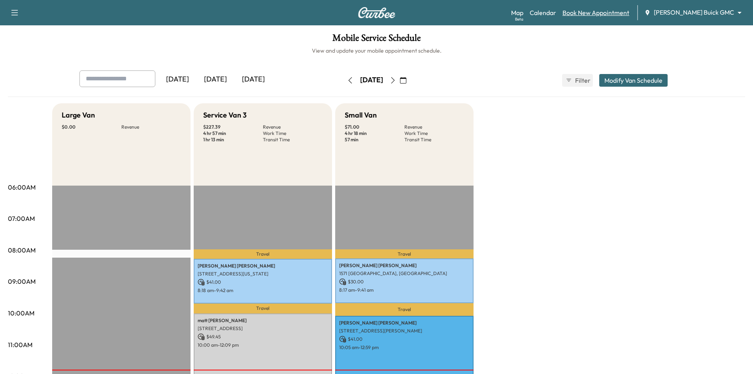
click at [606, 12] on link "Book New Appointment" at bounding box center [596, 12] width 67 height 9
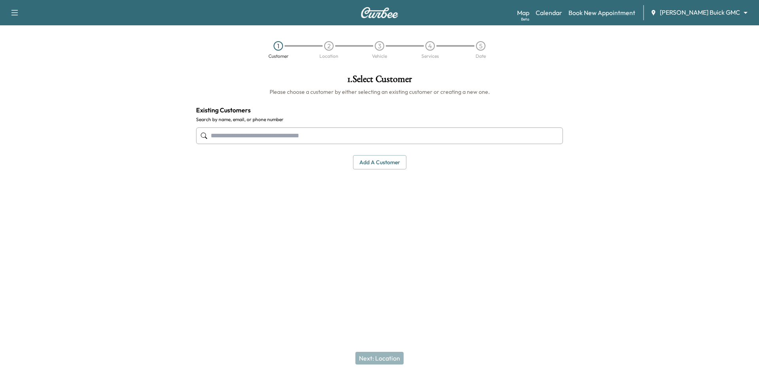
drag, startPoint x: 416, startPoint y: 134, endPoint x: 420, endPoint y: 128, distance: 7.1
click at [416, 133] on input "text" at bounding box center [379, 135] width 367 height 17
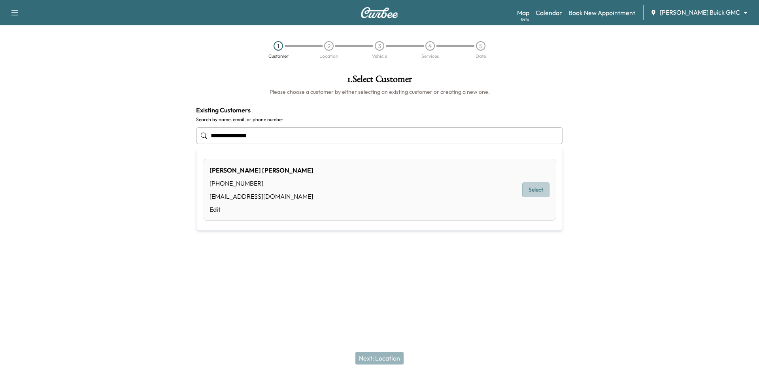
click at [535, 188] on button "Select" at bounding box center [535, 189] width 27 height 15
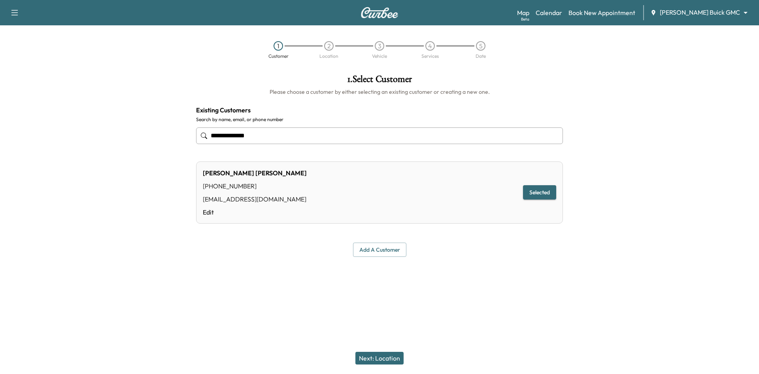
type input "**********"
drag, startPoint x: 382, startPoint y: 360, endPoint x: 385, endPoint y: 355, distance: 5.2
click at [382, 360] on button "Next: Location" at bounding box center [379, 358] width 48 height 13
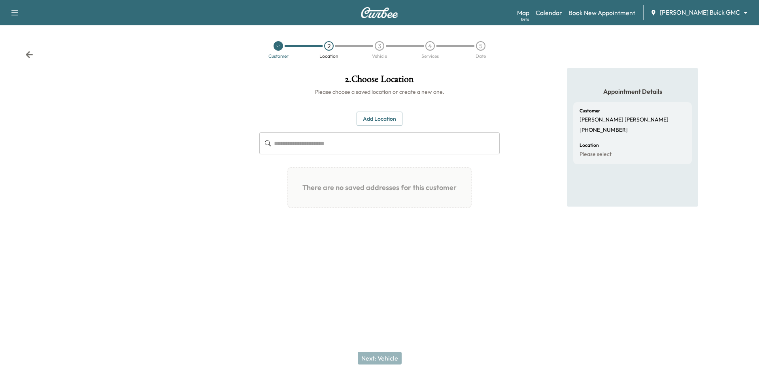
click at [386, 115] on button "Add Location" at bounding box center [380, 119] width 46 height 15
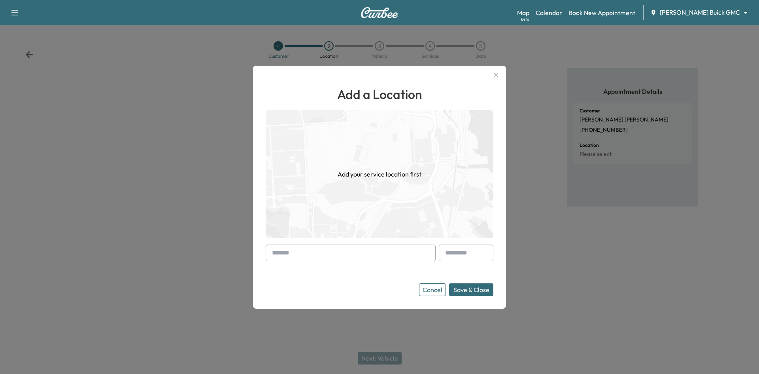
click at [408, 251] on input "text" at bounding box center [351, 252] width 170 height 17
paste input "**********"
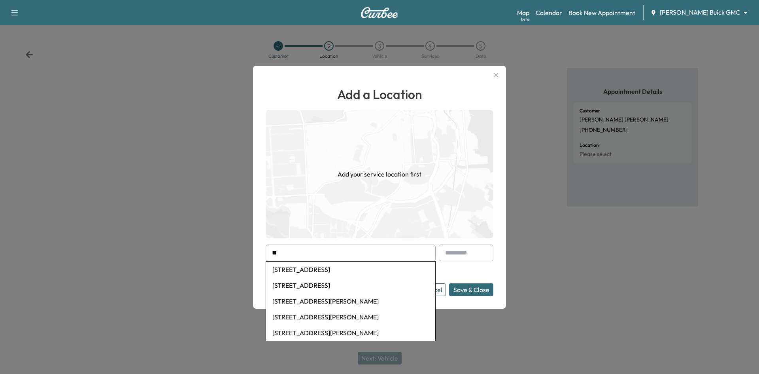
type input "*"
click at [374, 288] on li "4524 Longfellow Avenue, Aubrey, TX, USA" at bounding box center [350, 285] width 169 height 16
type input "**********"
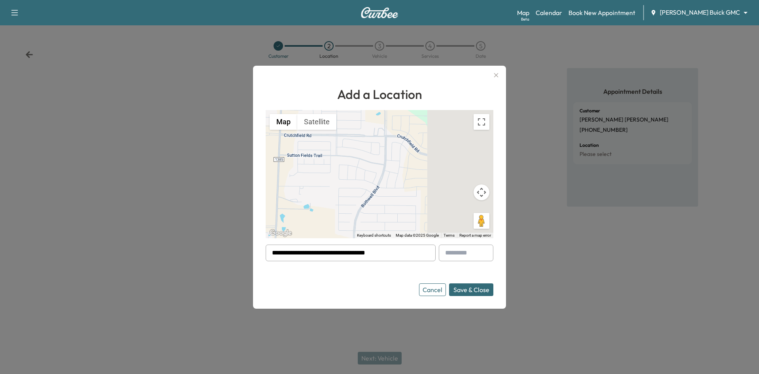
click at [476, 290] on button "Save & Close" at bounding box center [471, 289] width 44 height 13
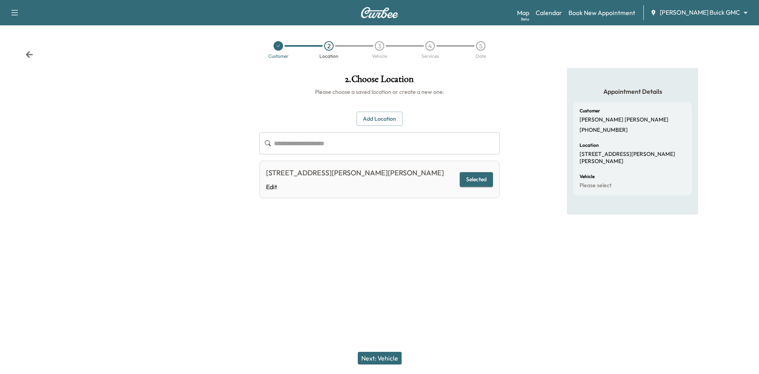
click at [391, 357] on button "Next: Vehicle" at bounding box center [380, 358] width 44 height 13
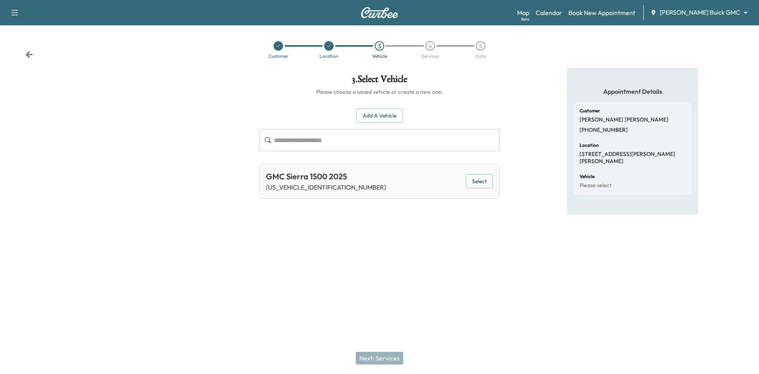
click at [482, 182] on button "Select" at bounding box center [479, 181] width 27 height 15
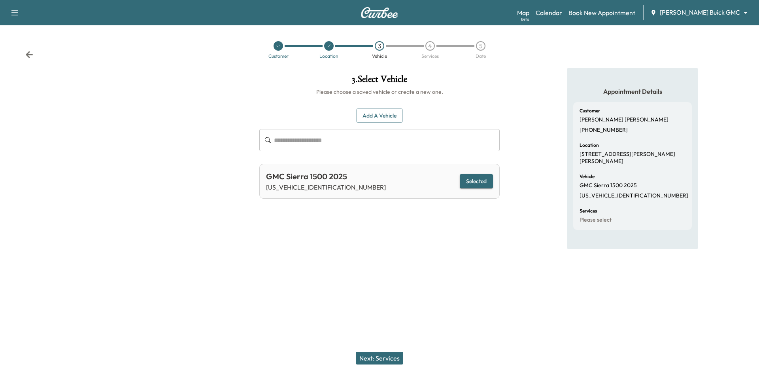
drag, startPoint x: 394, startPoint y: 357, endPoint x: 408, endPoint y: 327, distance: 33.3
click at [396, 357] on button "Next: Services" at bounding box center [379, 358] width 47 height 13
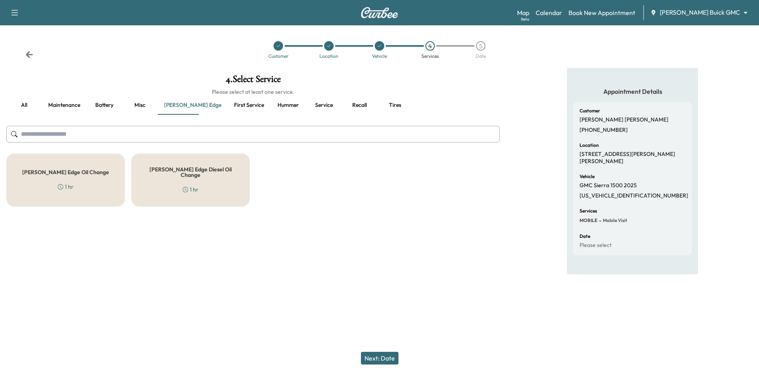
click at [230, 105] on button "First service" at bounding box center [249, 105] width 43 height 19
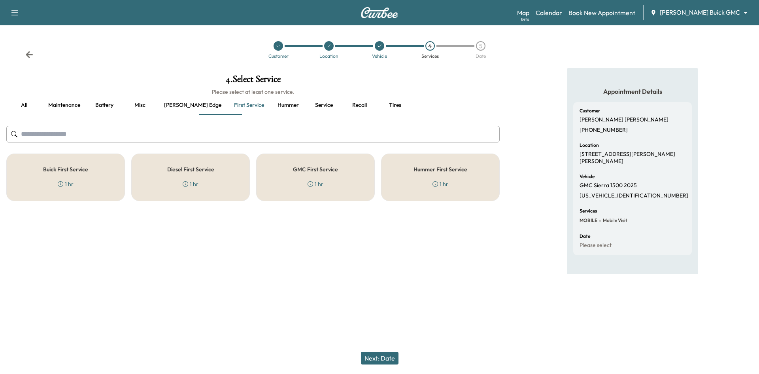
click at [346, 174] on div "GMC First Service 1 hr" at bounding box center [315, 176] width 119 height 47
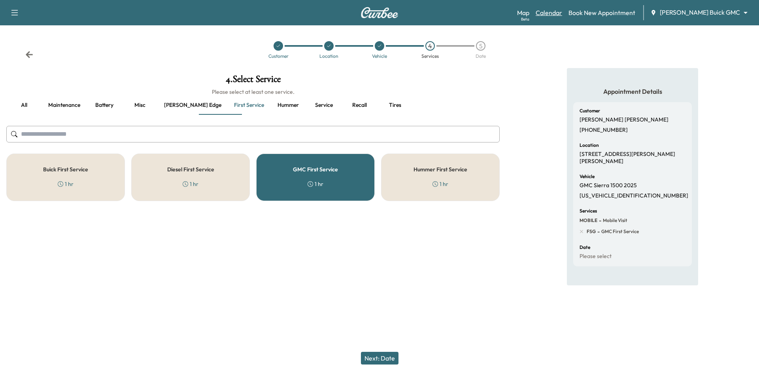
click at [562, 13] on link "Calendar" at bounding box center [549, 12] width 26 height 9
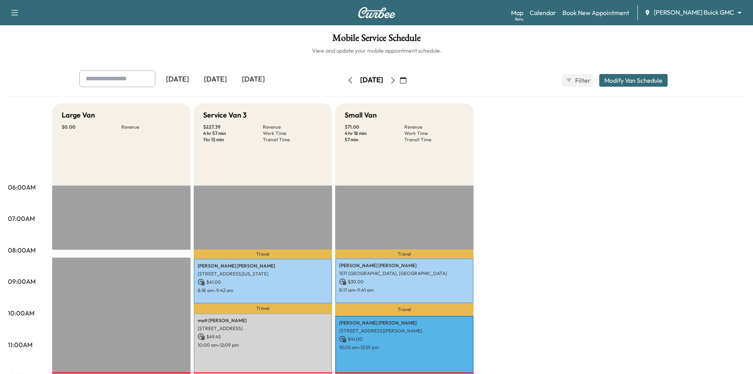
click at [396, 78] on icon "button" at bounding box center [393, 80] width 6 height 6
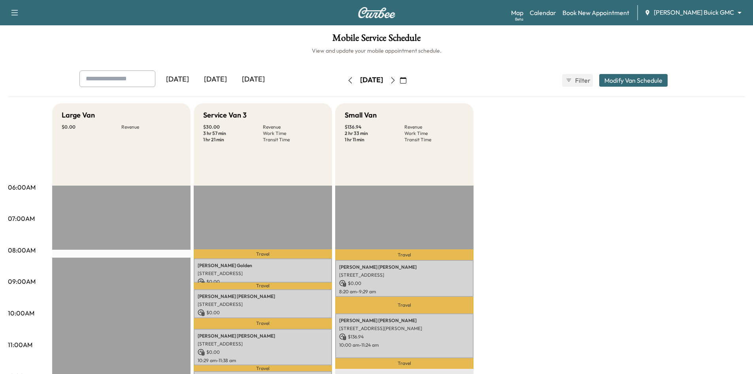
click at [396, 79] on icon "button" at bounding box center [393, 80] width 6 height 6
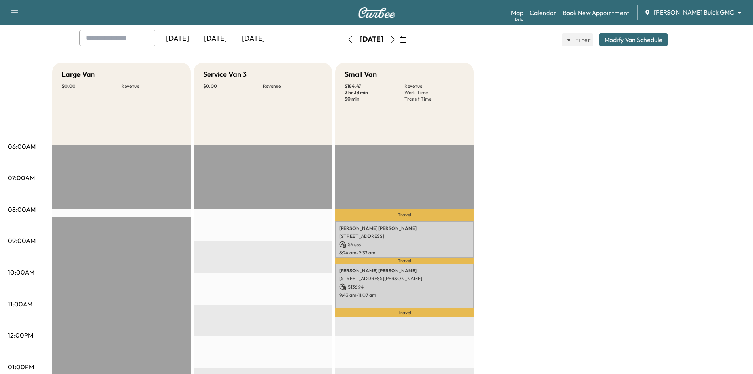
scroll to position [40, 0]
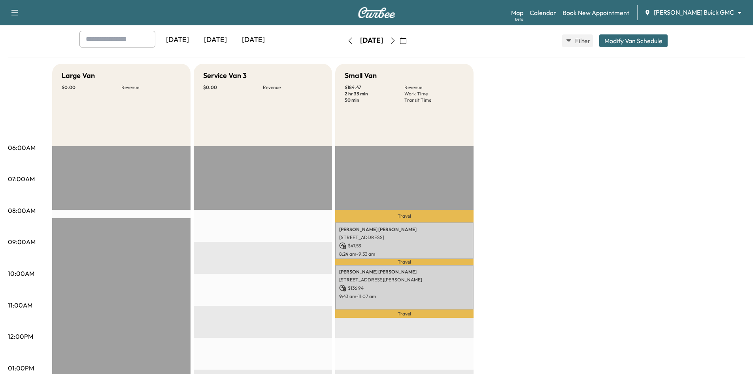
drag, startPoint x: 220, startPoint y: 38, endPoint x: 251, endPoint y: 1, distance: 48.5
click at [222, 36] on div "[DATE]" at bounding box center [216, 40] width 38 height 18
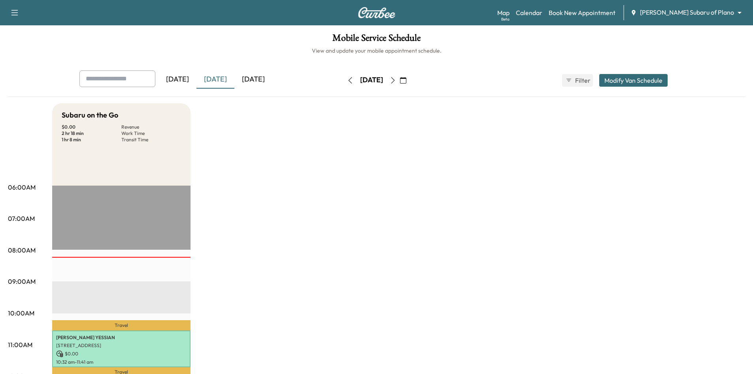
click at [396, 79] on icon "button" at bounding box center [393, 80] width 6 height 6
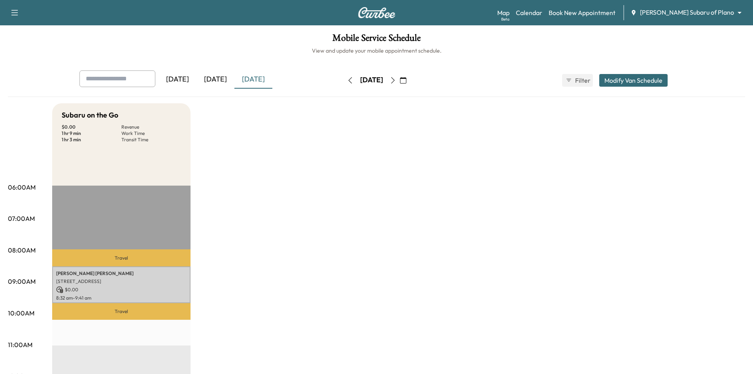
click at [395, 83] on icon "button" at bounding box center [393, 80] width 4 height 6
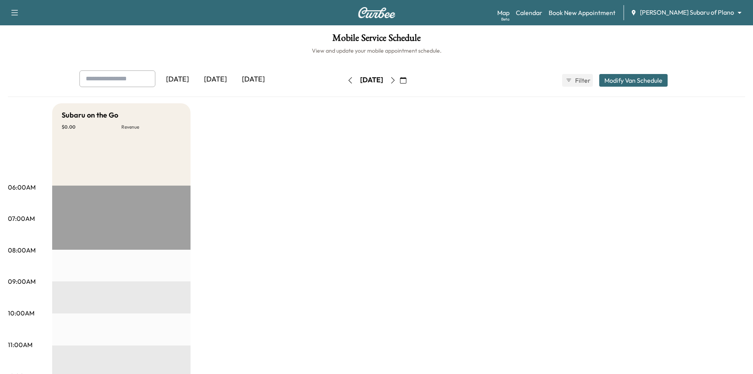
click at [221, 76] on div "[DATE]" at bounding box center [216, 79] width 38 height 18
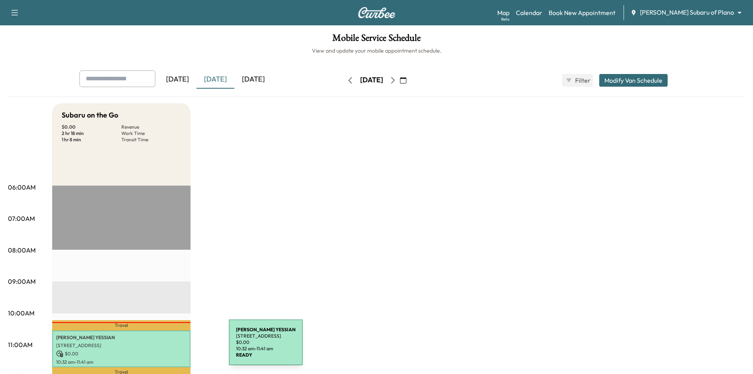
click at [170, 347] on div "DAVID YESSIAN 6409 COBBIE CREEK DR., FRISCO, TX 75034, United States of America…" at bounding box center [121, 348] width 138 height 37
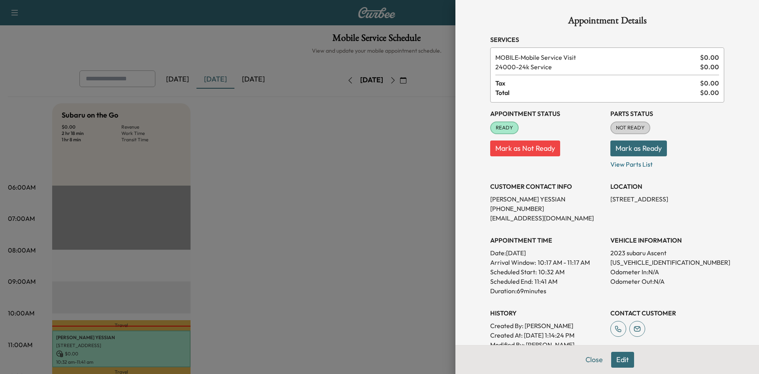
click at [650, 262] on p "4S4WMAWD9P3439913" at bounding box center [668, 261] width 114 height 9
copy p "4S4WMAWD9P3439913"
click at [383, 205] on div at bounding box center [379, 187] width 759 height 374
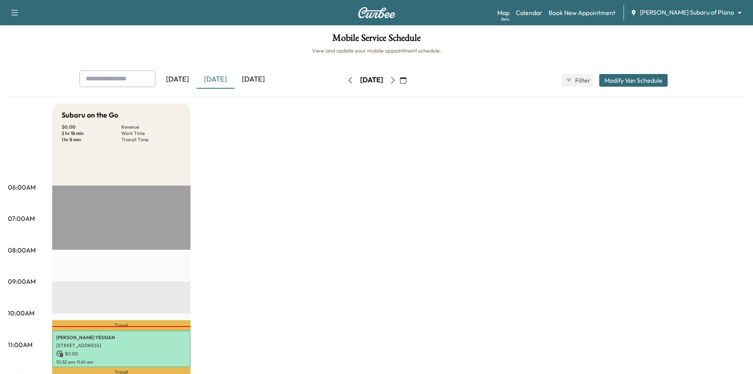
click at [262, 80] on div "[DATE]" at bounding box center [253, 79] width 38 height 18
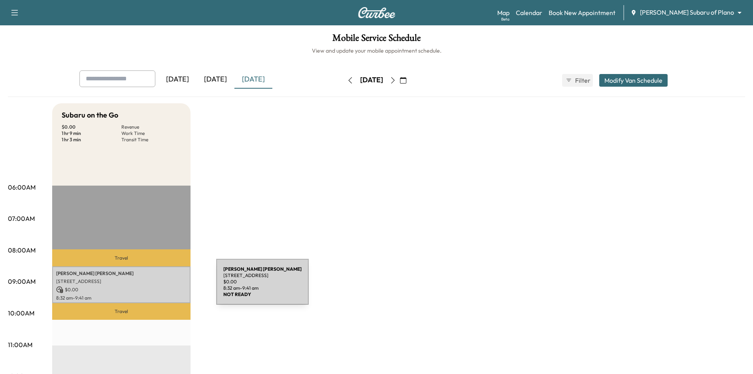
click at [157, 286] on p "$ 0.00" at bounding box center [121, 289] width 130 height 7
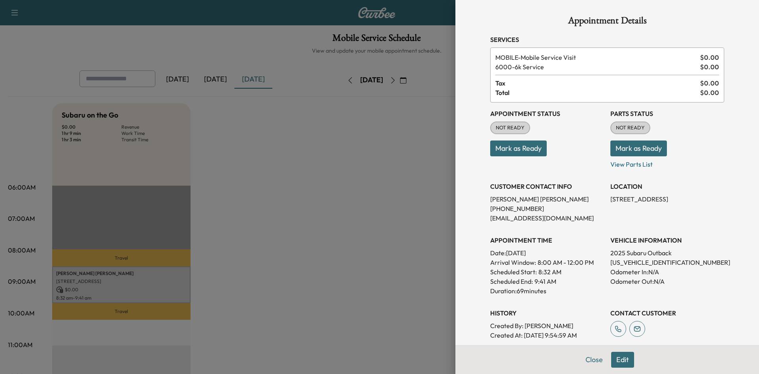
click at [354, 175] on div at bounding box center [379, 187] width 759 height 374
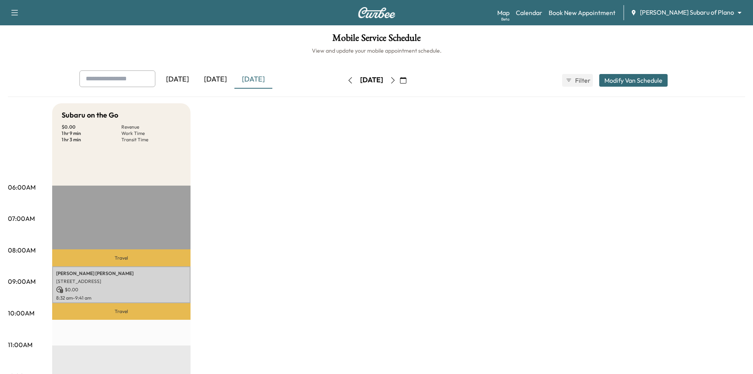
click at [219, 80] on div "[DATE]" at bounding box center [216, 79] width 38 height 18
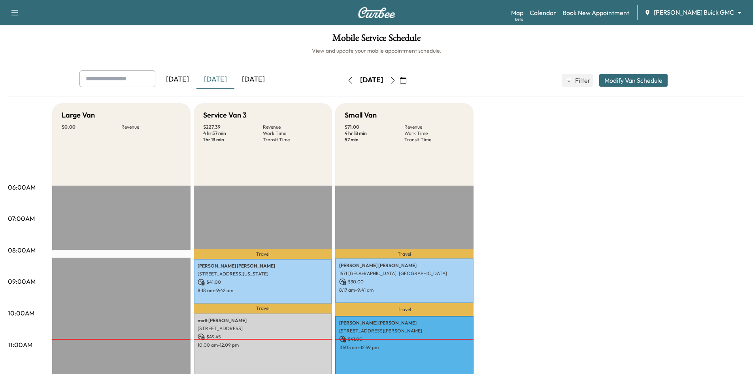
click at [395, 78] on icon "button" at bounding box center [393, 80] width 4 height 6
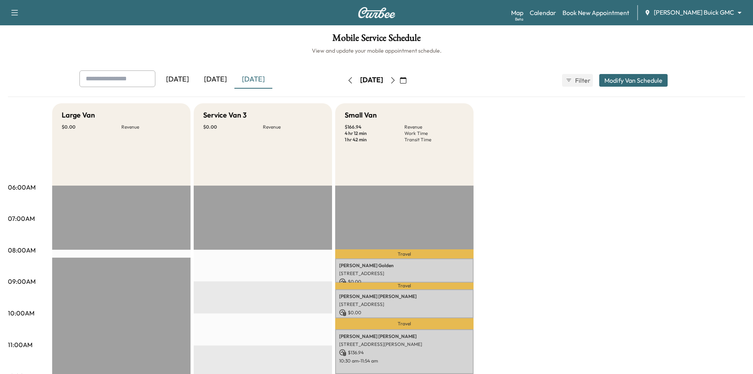
click at [396, 79] on icon "button" at bounding box center [393, 80] width 6 height 6
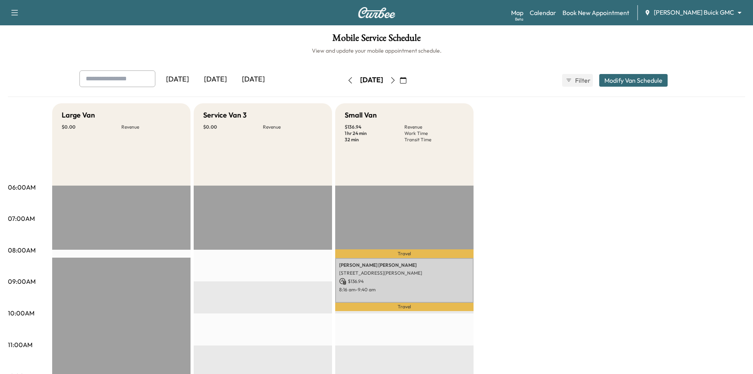
click at [347, 80] on icon "button" at bounding box center [350, 80] width 6 height 6
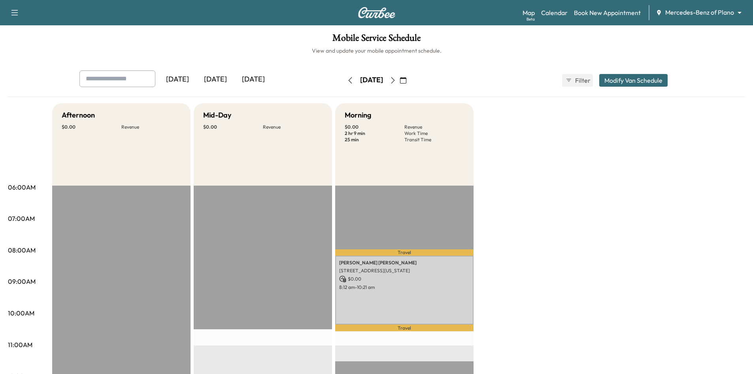
click at [347, 81] on icon "button" at bounding box center [350, 80] width 6 height 6
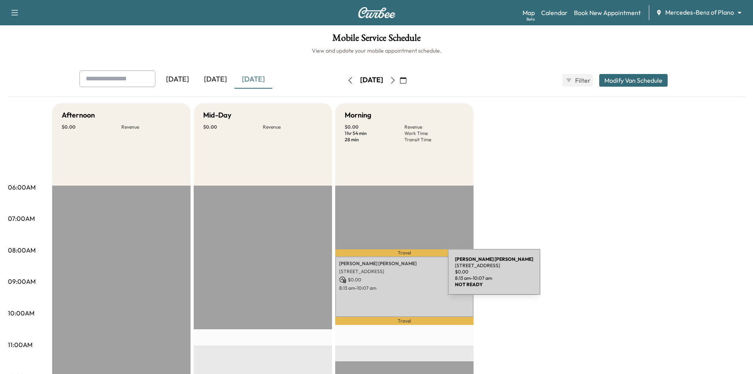
click at [388, 276] on p "$ 0.00" at bounding box center [404, 279] width 130 height 7
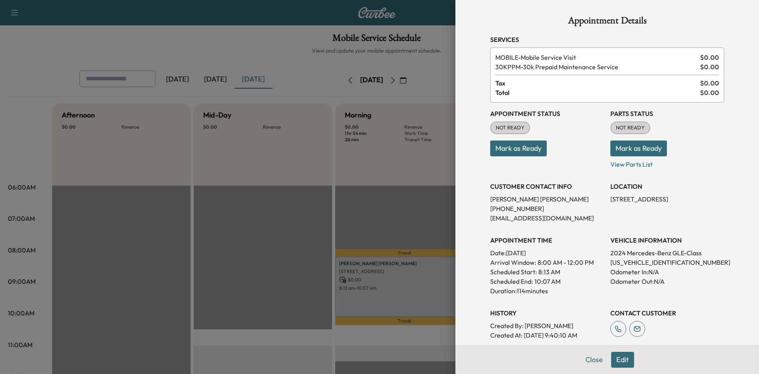
click at [627, 263] on p "[US_VEHICLE_IDENTIFICATION_NUMBER]" at bounding box center [668, 261] width 114 height 9
copy p "[US_VEHICLE_IDENTIFICATION_NUMBER]"
click at [586, 359] on button "Close" at bounding box center [594, 360] width 28 height 16
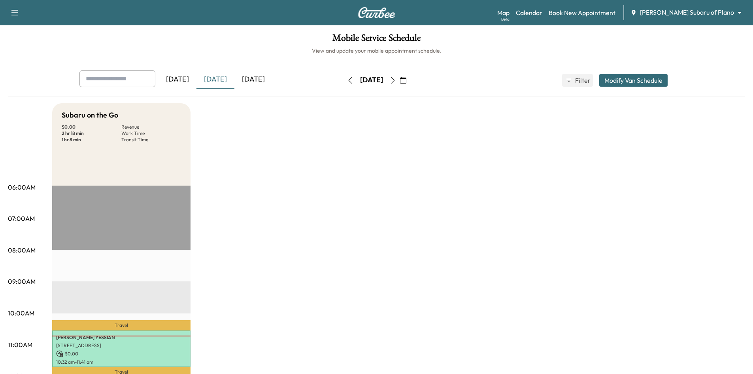
click at [268, 79] on div "[DATE]" at bounding box center [253, 79] width 38 height 18
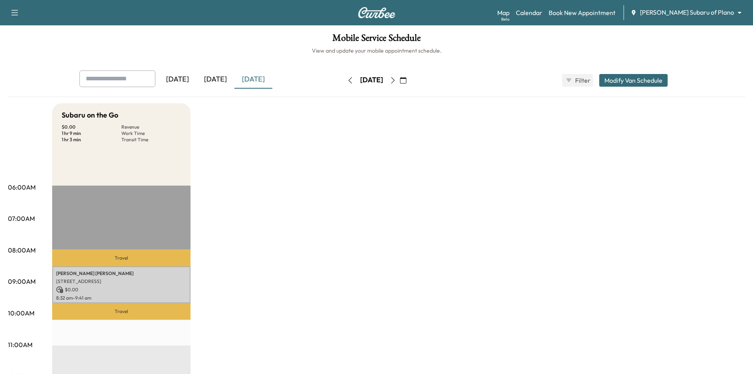
click at [396, 77] on icon "button" at bounding box center [393, 80] width 6 height 6
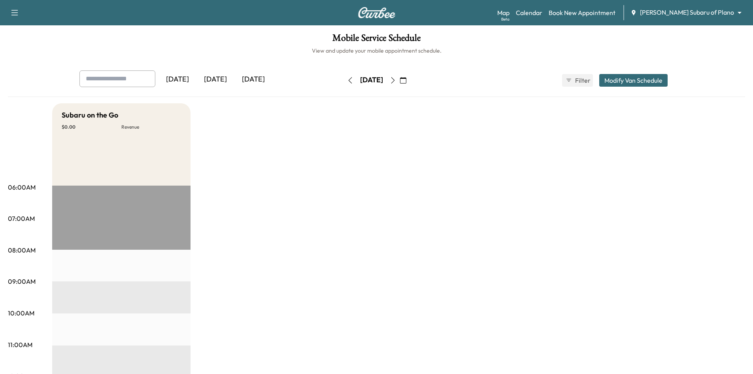
click at [223, 81] on div "[DATE]" at bounding box center [216, 79] width 38 height 18
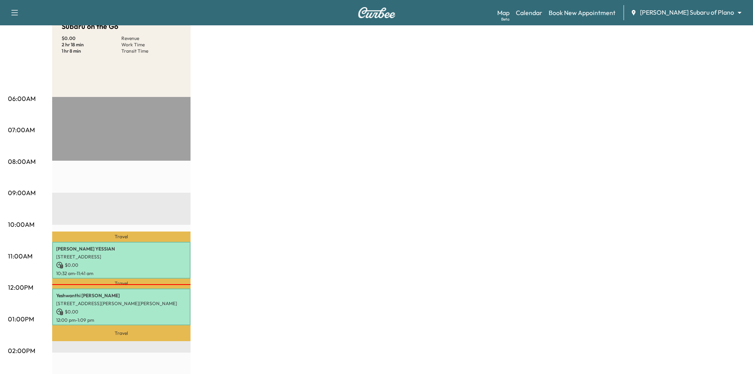
scroll to position [158, 0]
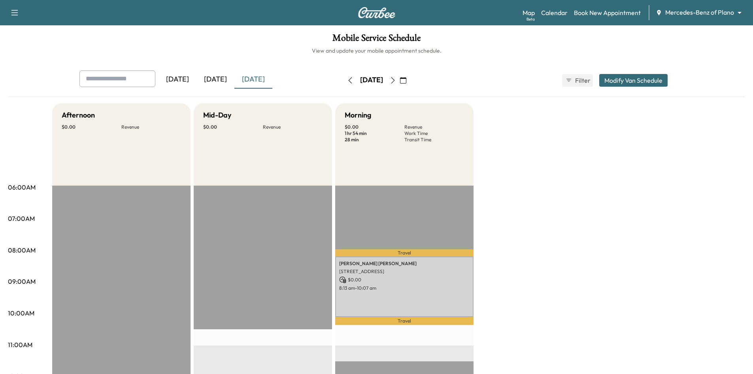
click at [396, 83] on icon "button" at bounding box center [393, 80] width 6 height 6
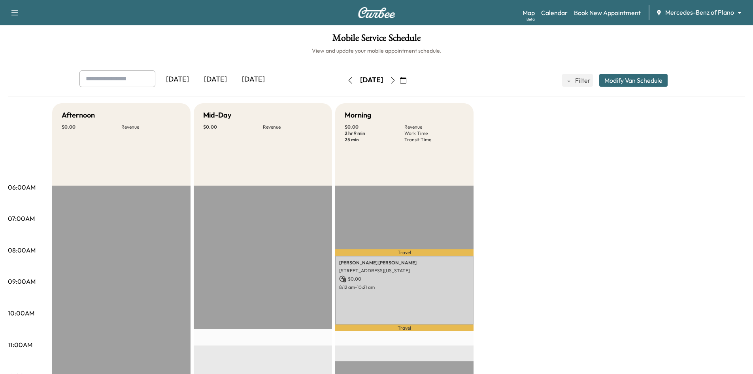
drag, startPoint x: 222, startPoint y: 80, endPoint x: 204, endPoint y: 61, distance: 26.3
click at [222, 79] on div "[DATE]" at bounding box center [216, 79] width 38 height 18
